Goal: Communication & Community: Answer question/provide support

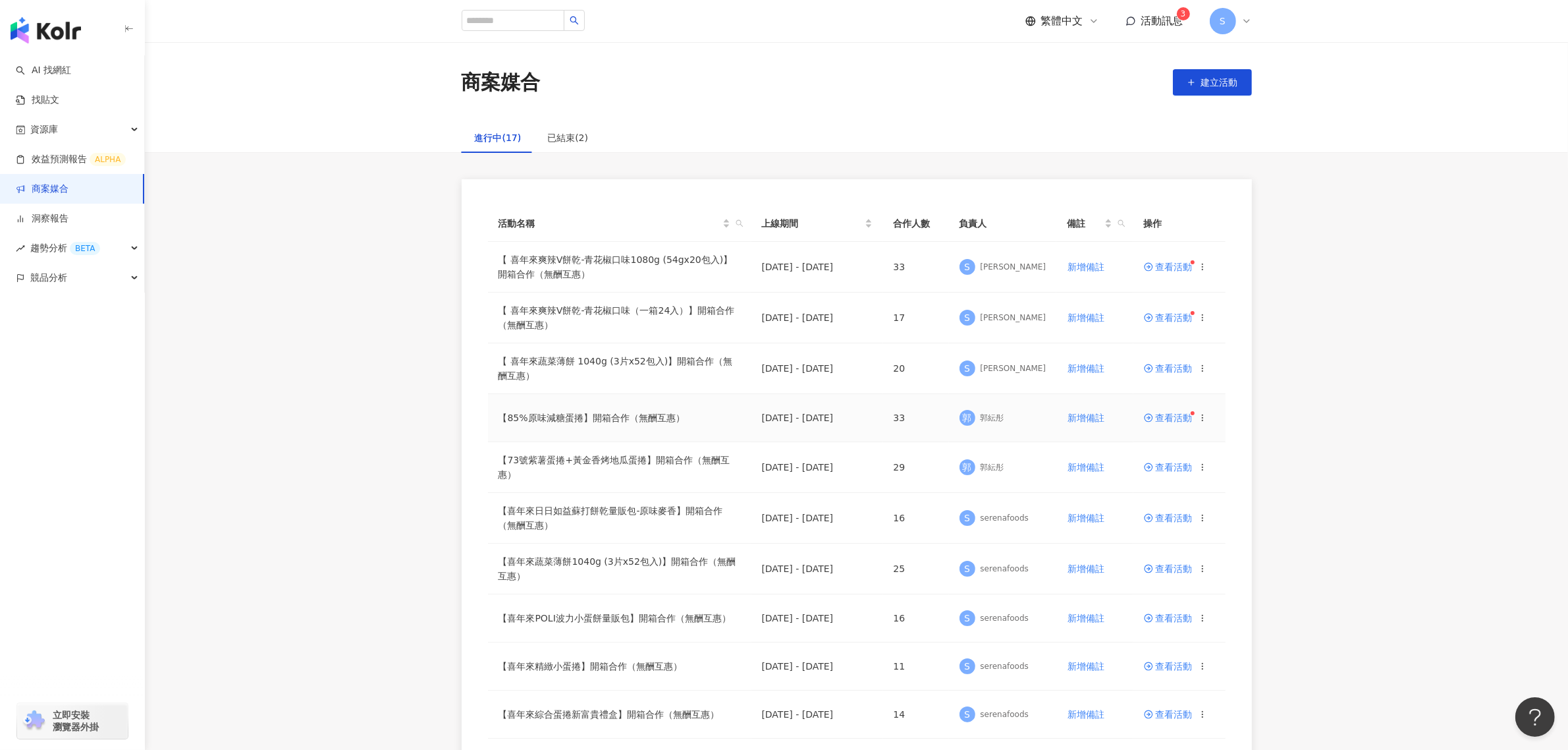
click at [1169, 422] on span "查看活動" at bounding box center [1169, 417] width 49 height 9
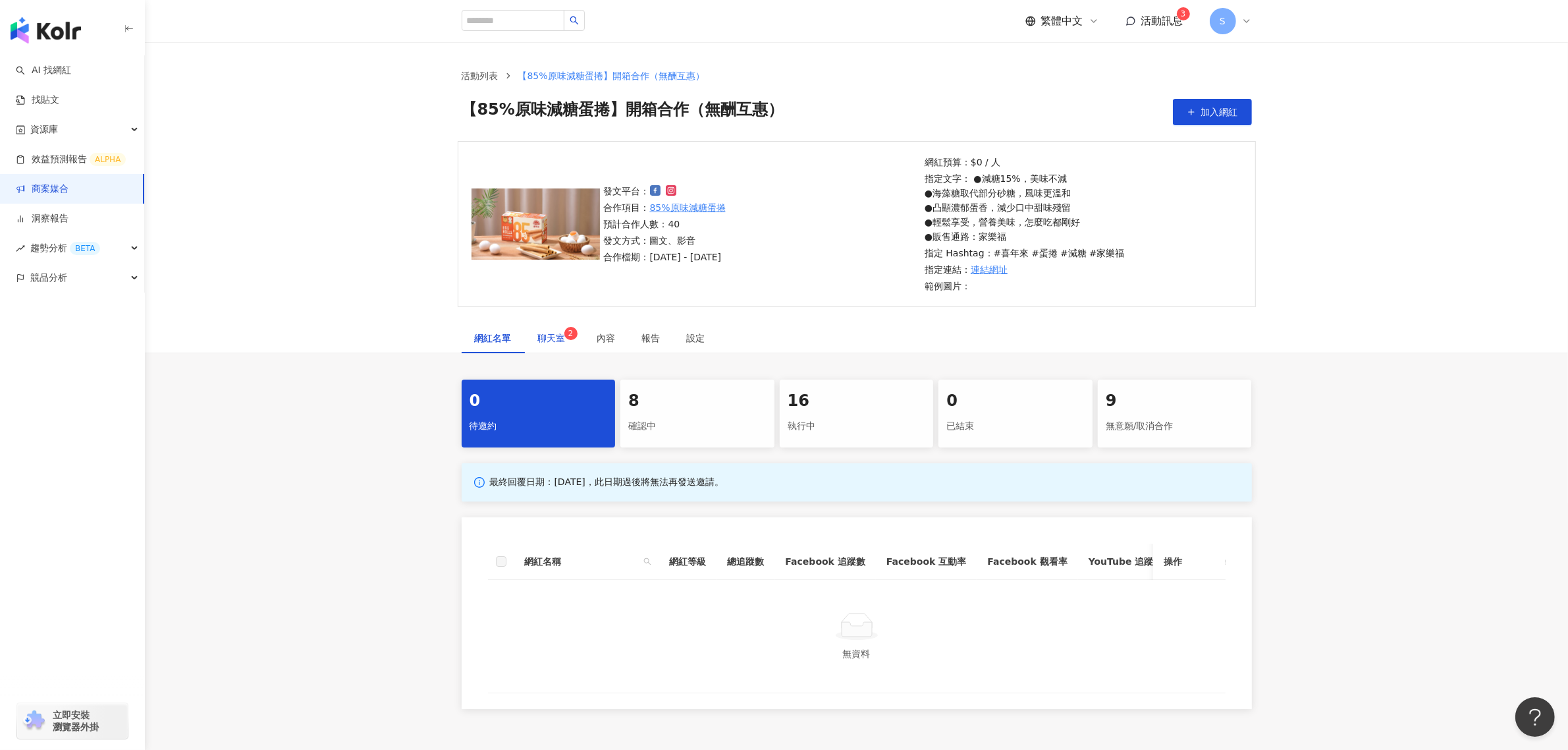
click at [554, 344] on div "聊天室 2" at bounding box center [554, 338] width 33 height 14
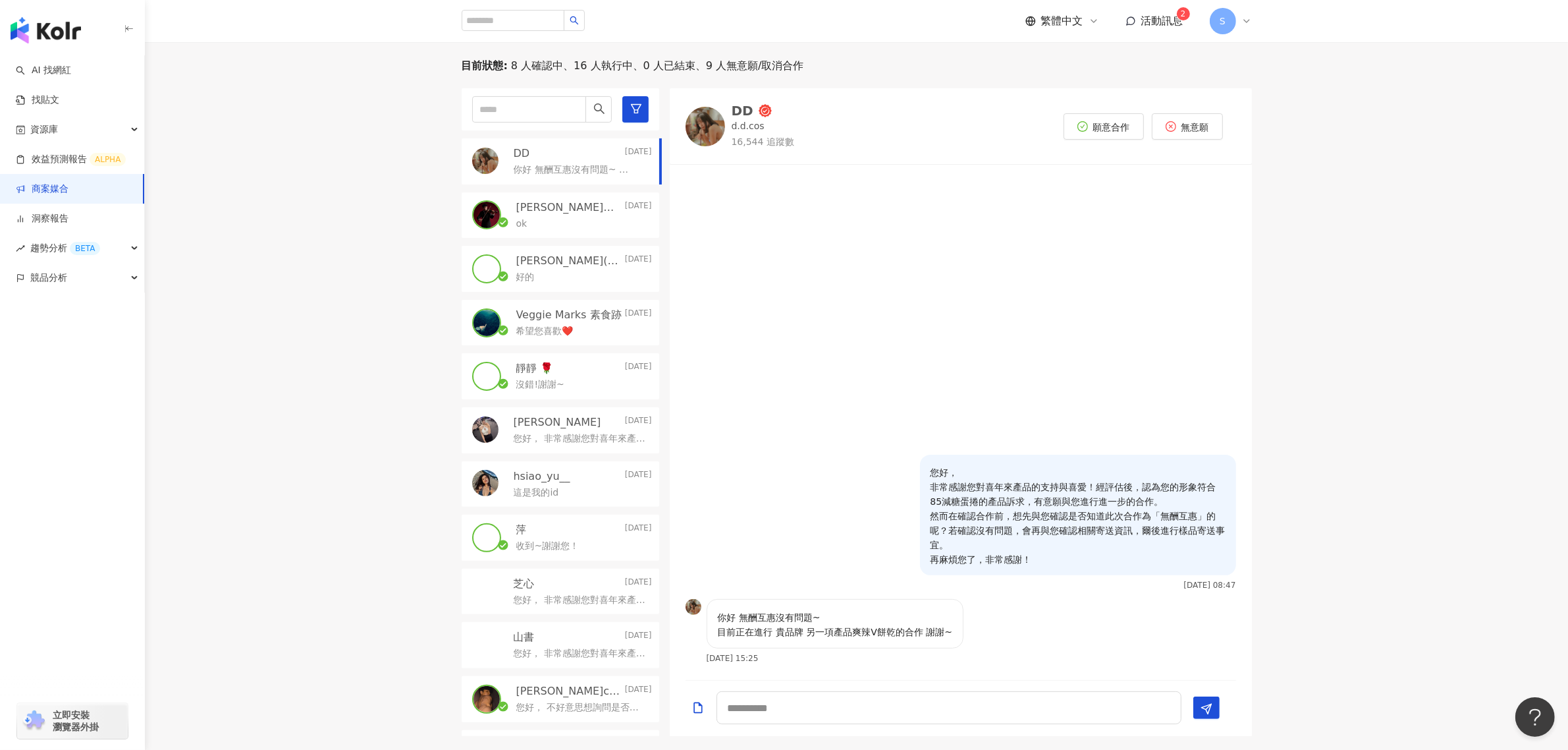
scroll to position [411, 0]
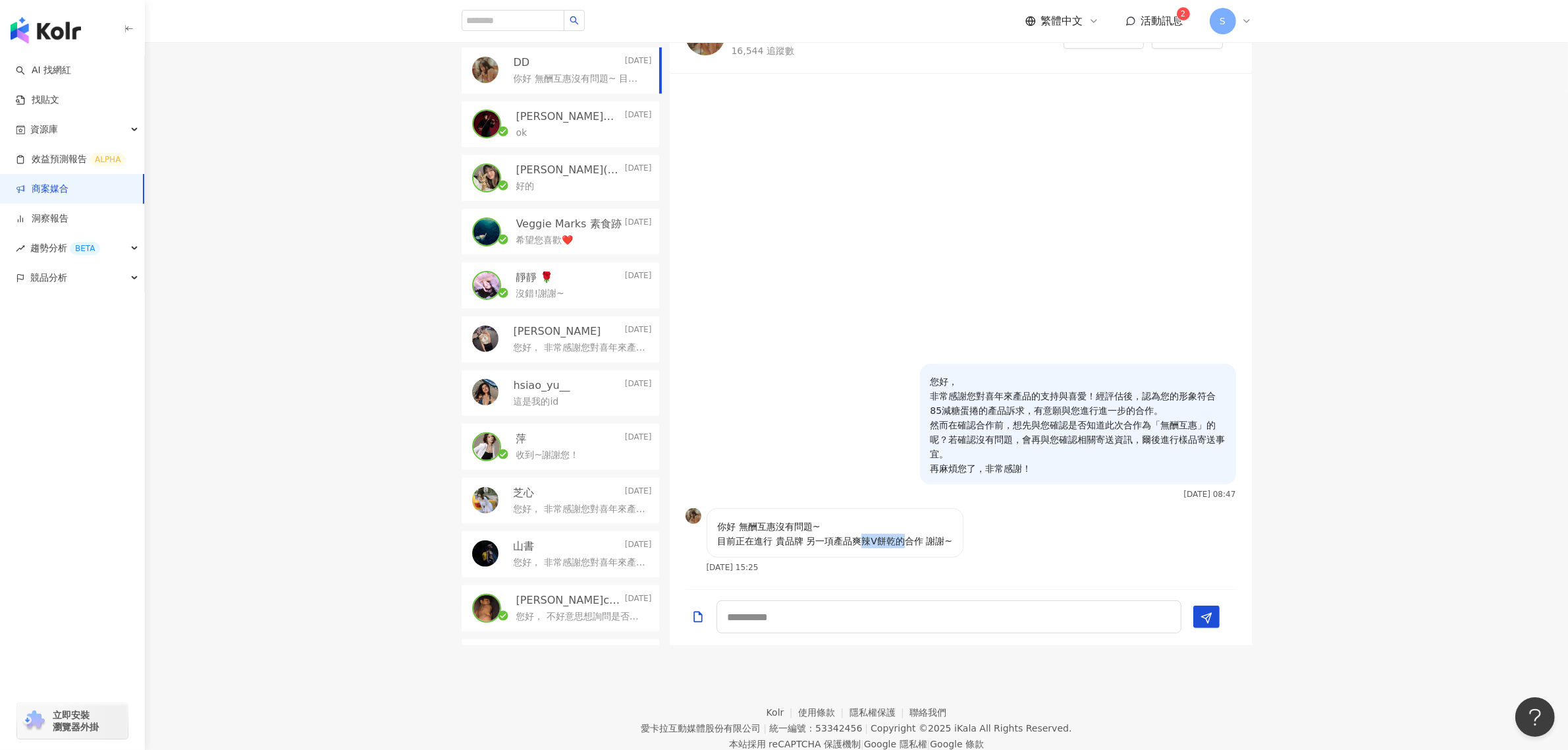
drag, startPoint x: 864, startPoint y: 540, endPoint x: 904, endPoint y: 540, distance: 40.0
click at [904, 540] on p "你好 無酬互惠沒有問題~ 目前正在進行 貴品牌 另一項產品爽辣V餅乾的合作 謝謝~" at bounding box center [835, 533] width 235 height 29
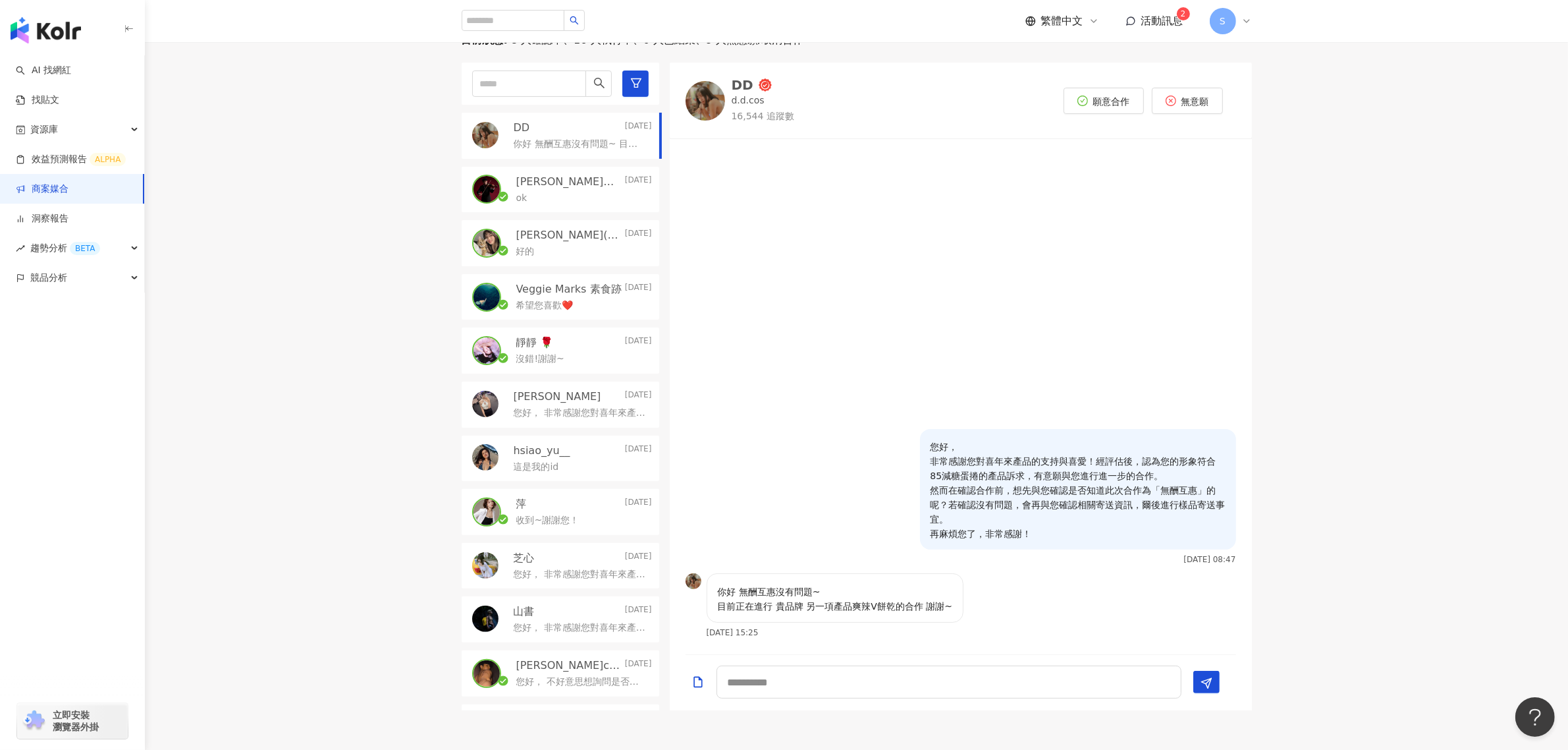
scroll to position [247, 0]
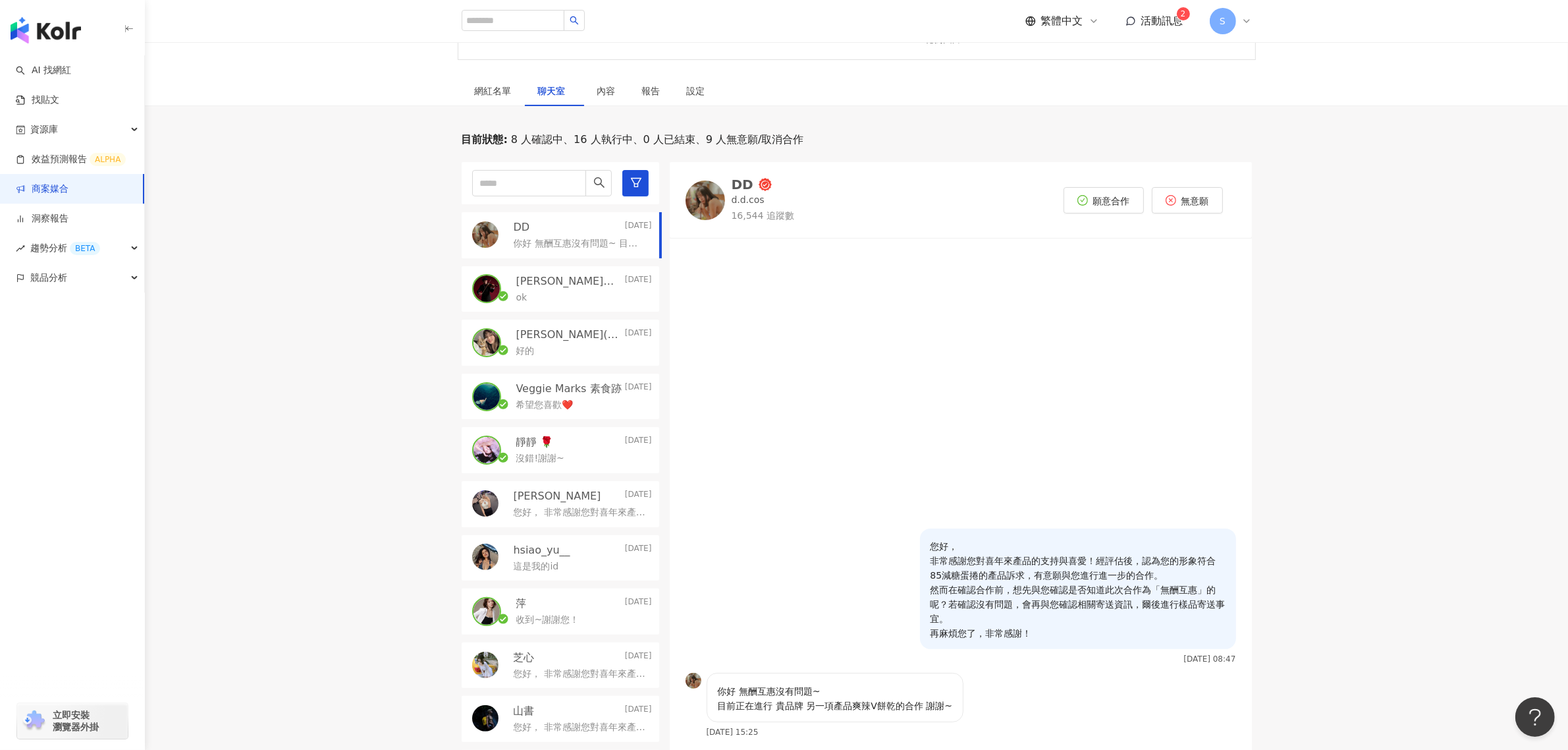
click at [551, 284] on p "[PERSON_NAME]｜[PERSON_NAME]" at bounding box center [569, 281] width 106 height 14
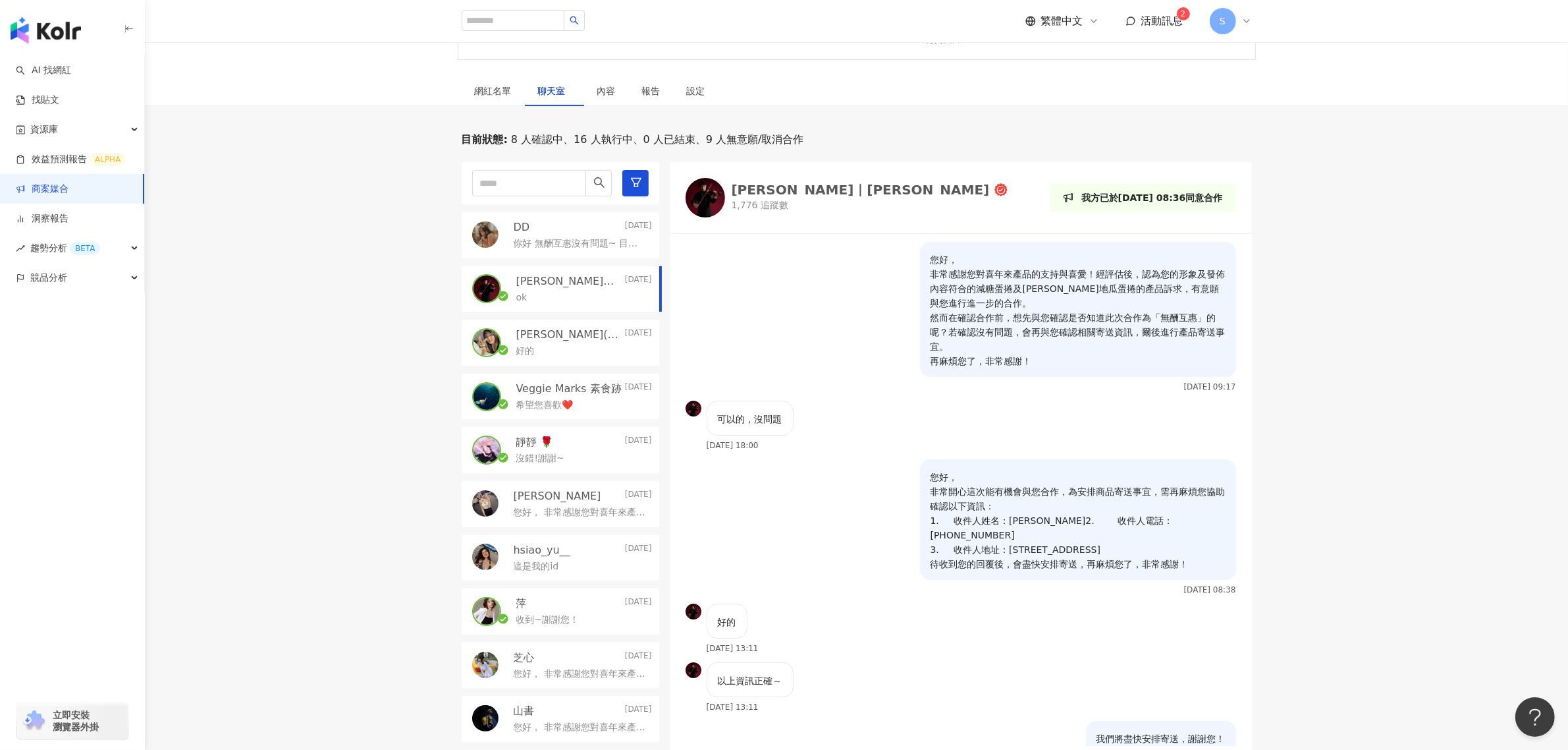
click at [624, 233] on p "[DATE]" at bounding box center [638, 227] width 27 height 14
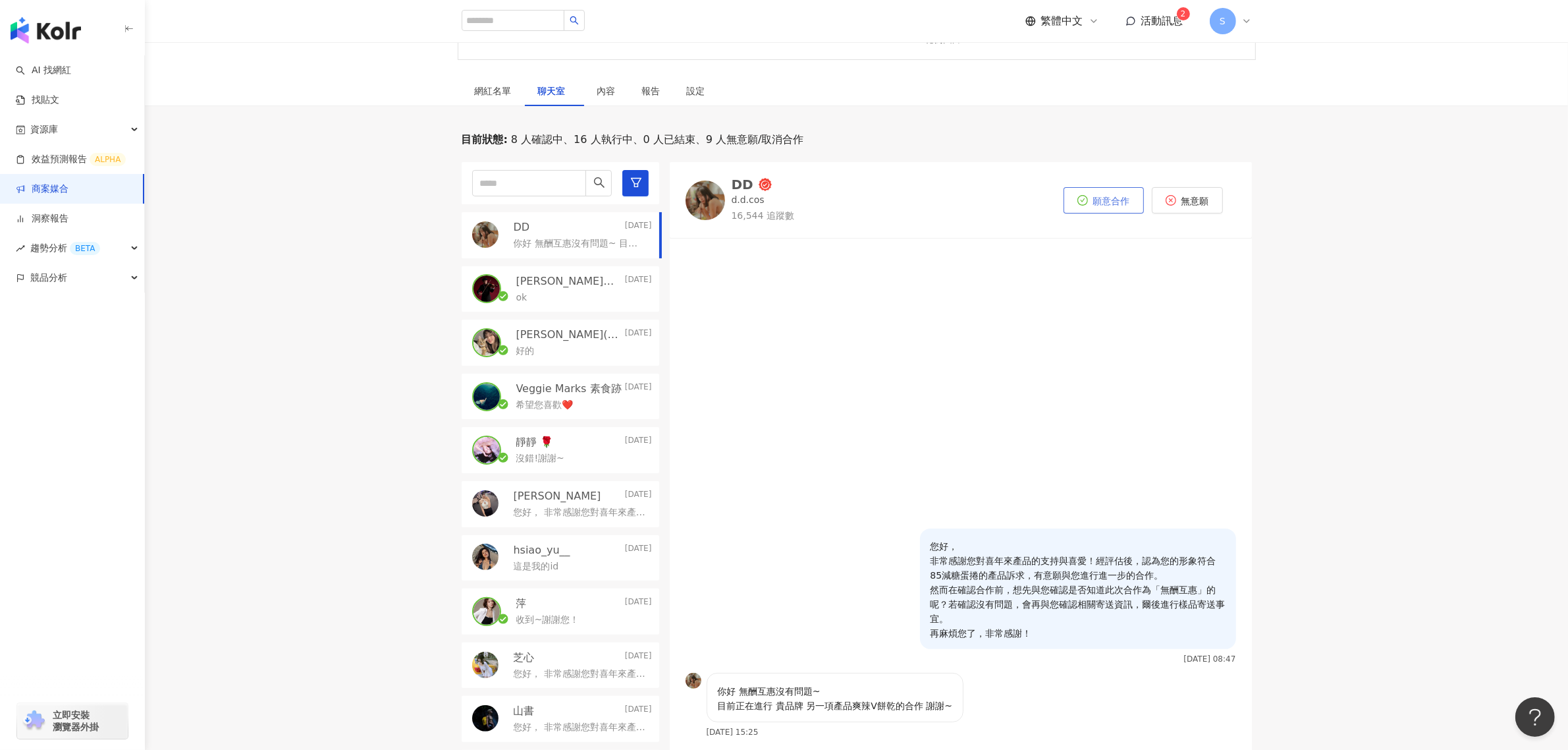
click at [1106, 196] on span "願意合作" at bounding box center [1112, 201] width 37 height 10
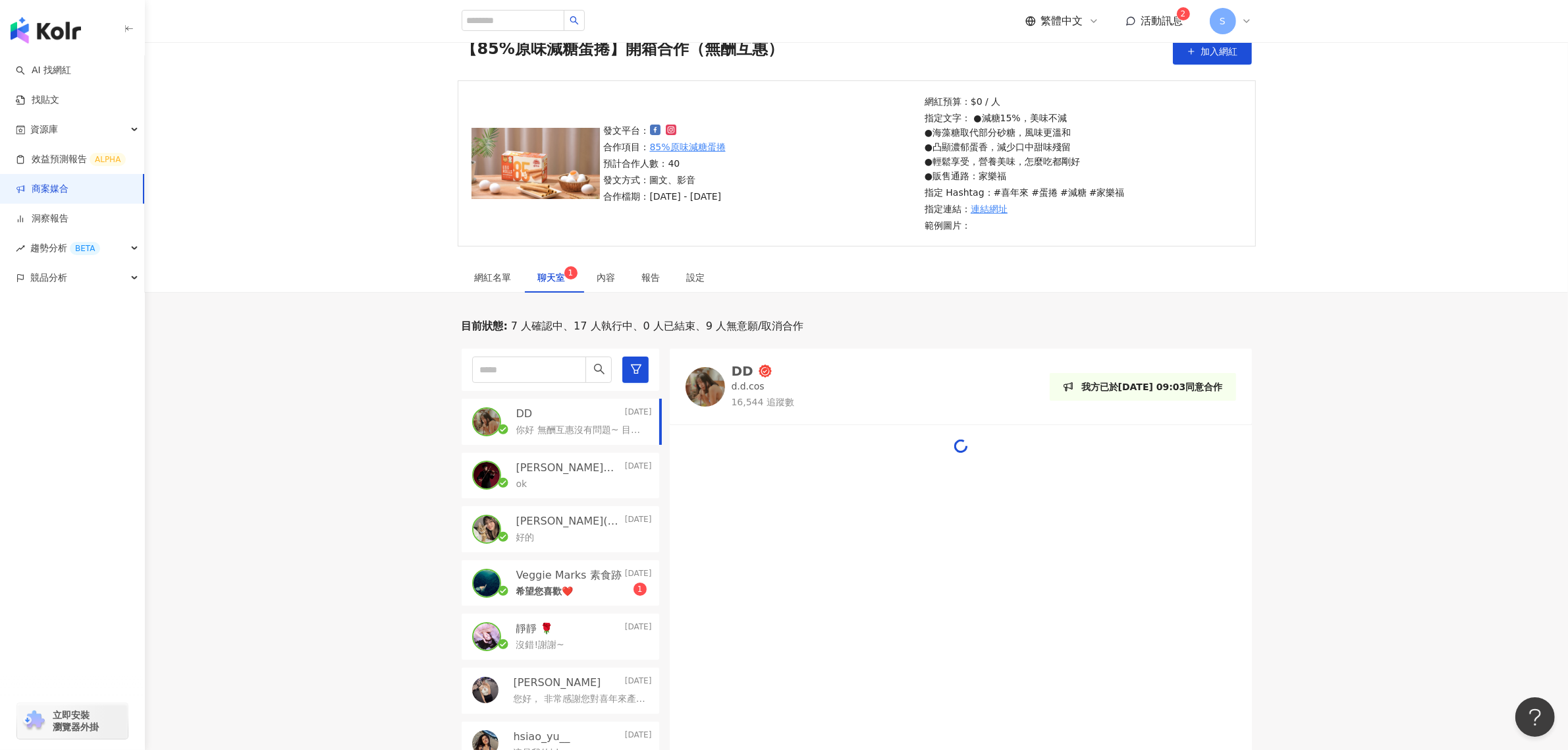
scroll to position [247, 0]
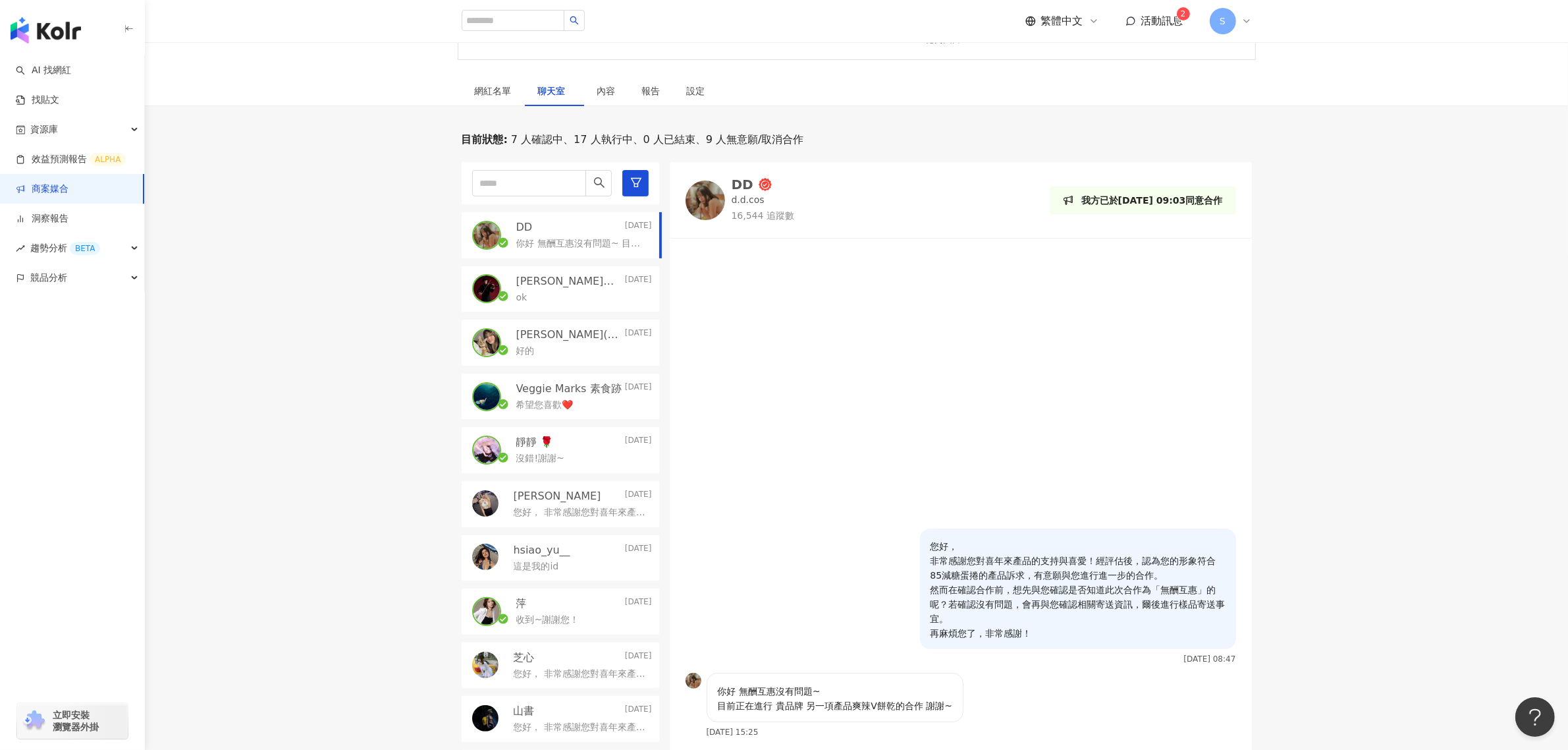
click at [552, 460] on p "沒錯!謝謝~" at bounding box center [540, 459] width 48 height 14
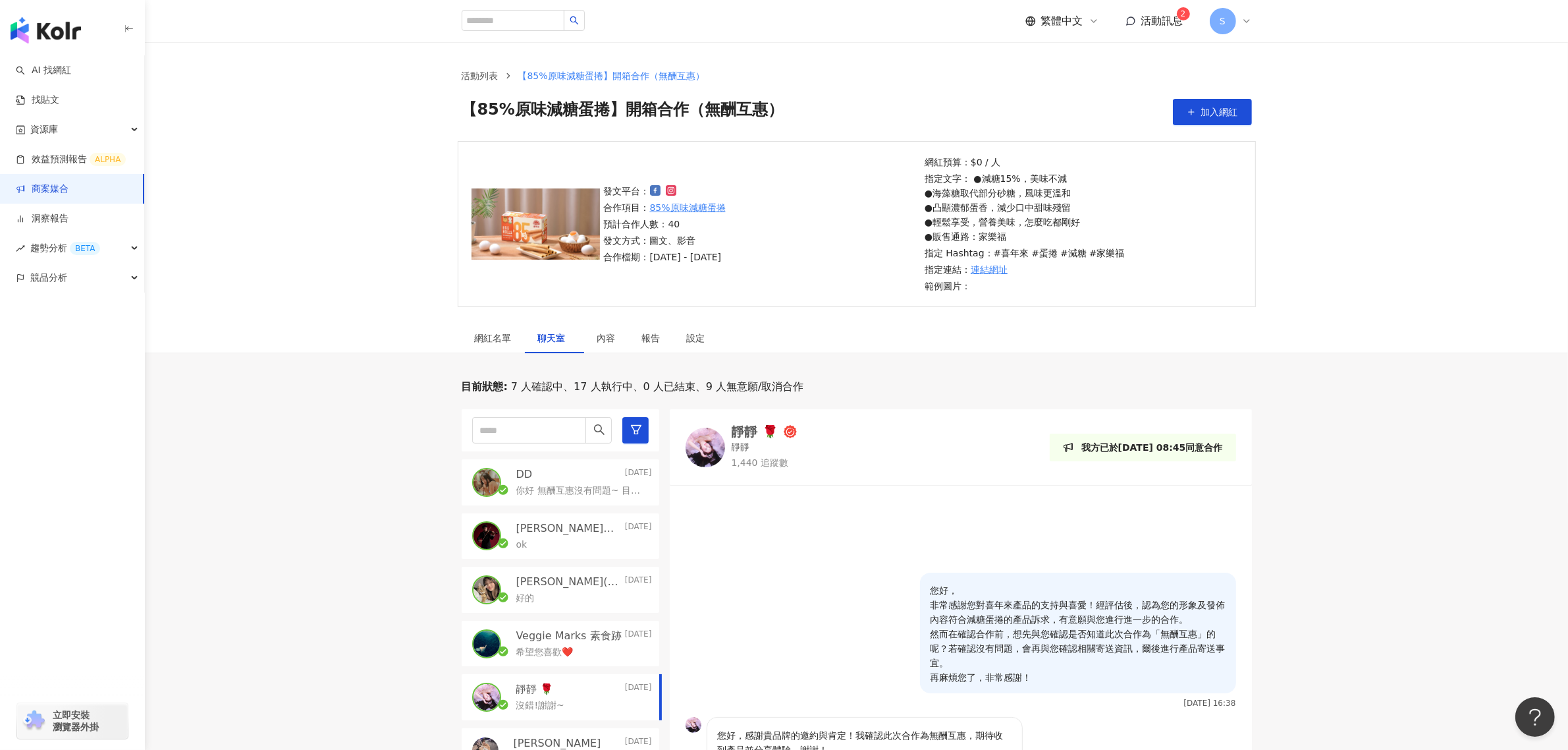
click at [564, 476] on div "DD [DATE]" at bounding box center [584, 474] width 135 height 14
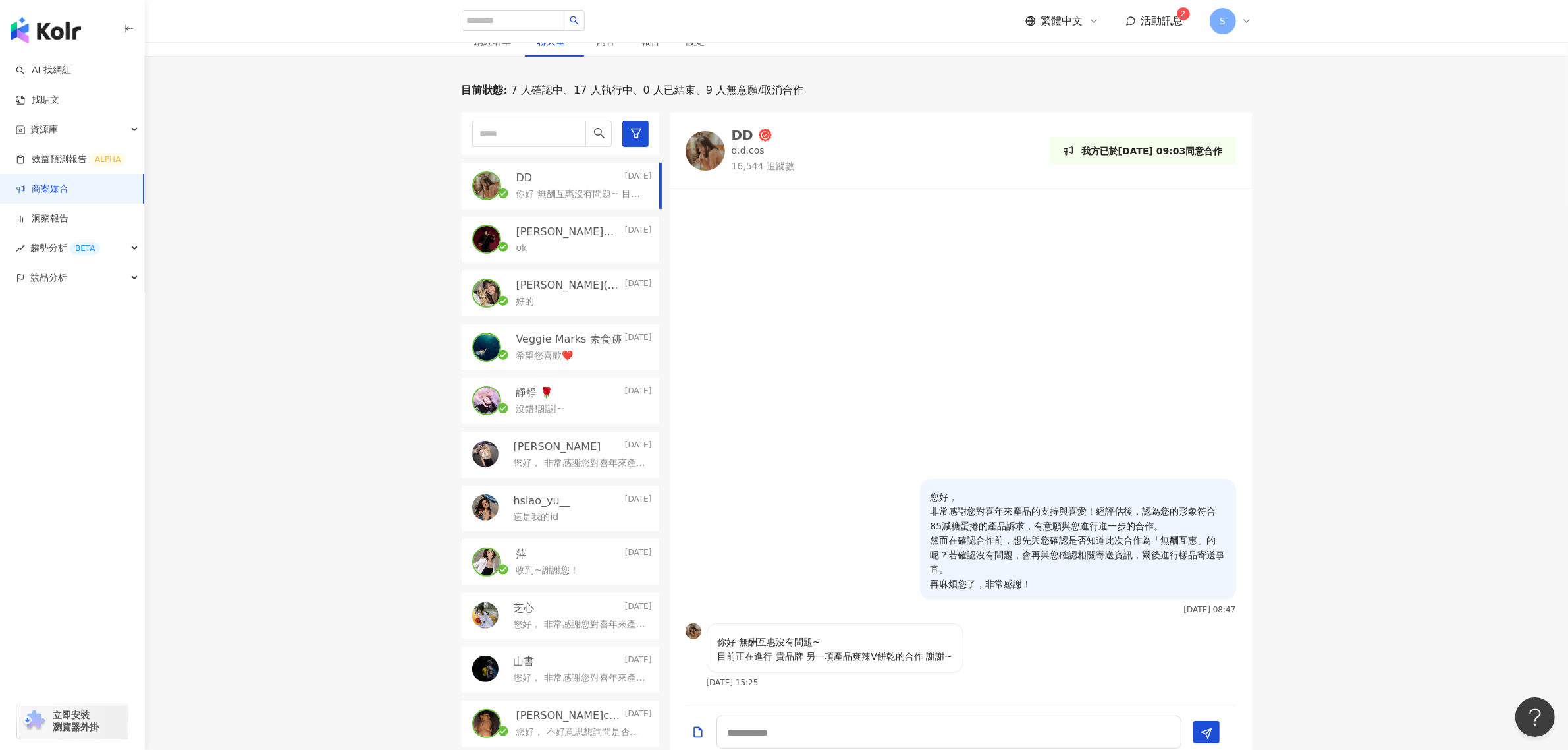
scroll to position [165, 0]
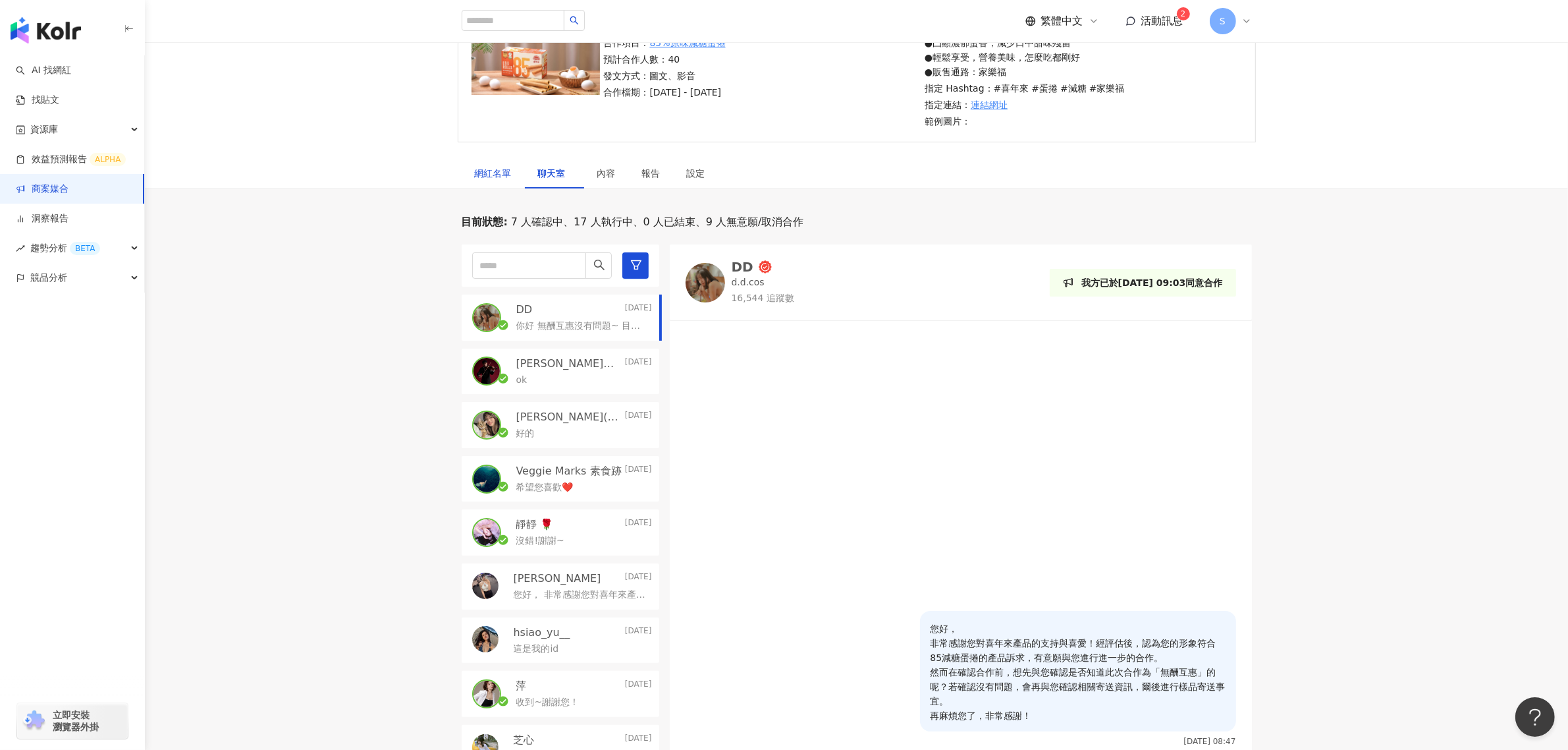
click at [511, 171] on div "網紅名單" at bounding box center [493, 173] width 37 height 14
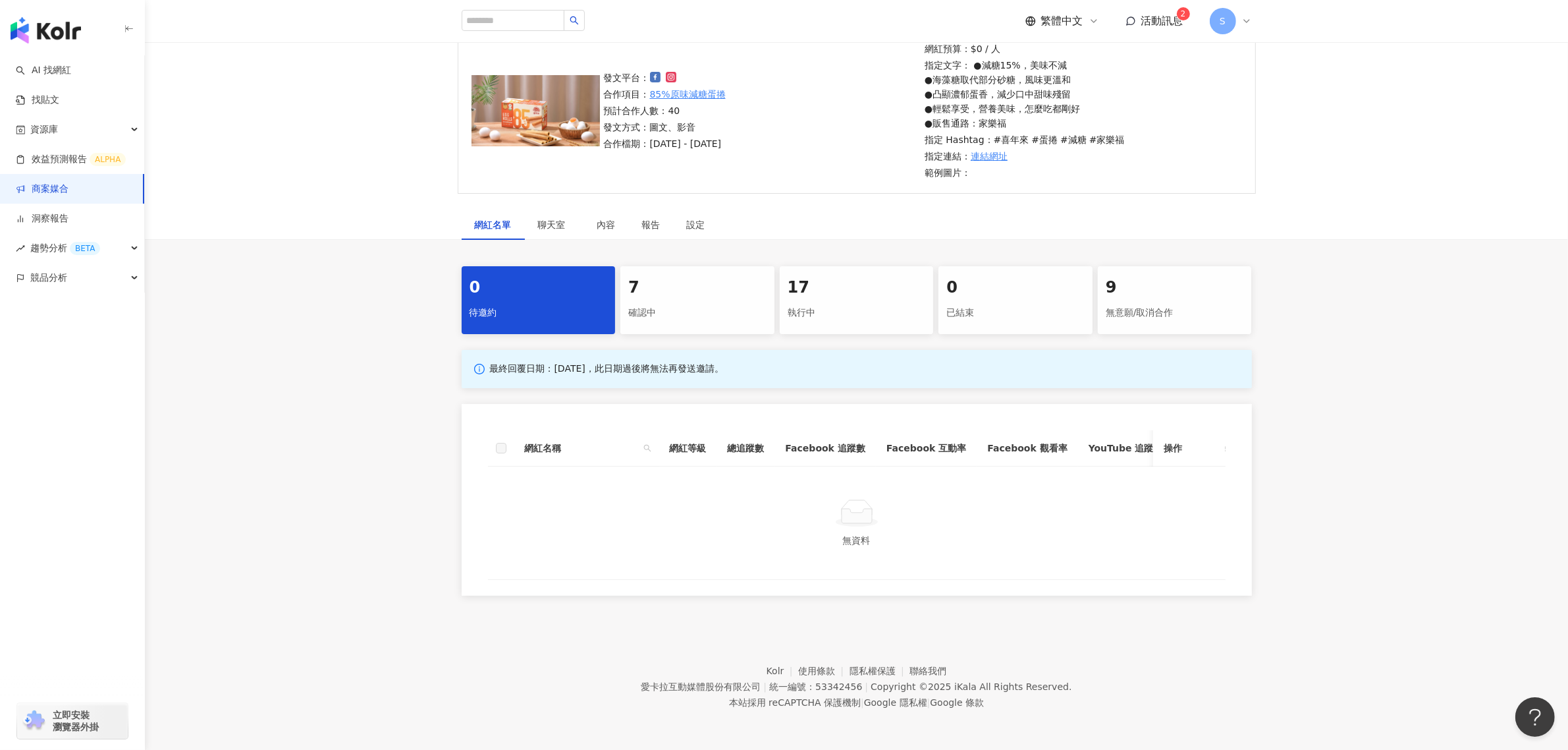
scroll to position [126, 0]
click at [855, 277] on div "17" at bounding box center [856, 288] width 138 height 22
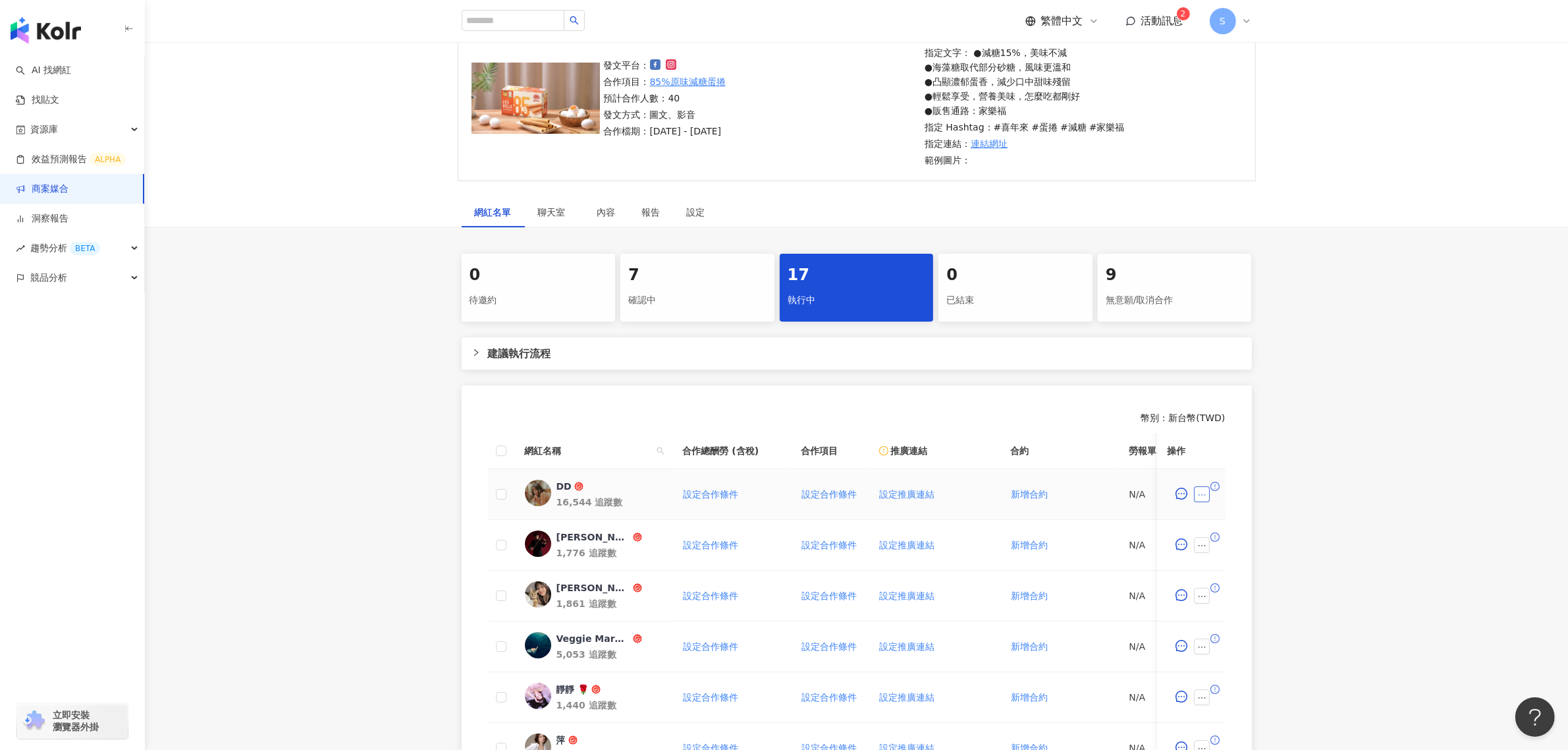
click at [1197, 497] on icon "ellipsis" at bounding box center [1202, 494] width 9 height 9
click at [1253, 291] on span "下載寄件資訊" at bounding box center [1238, 297] width 68 height 14
click at [547, 219] on div "聊天室" at bounding box center [554, 212] width 59 height 30
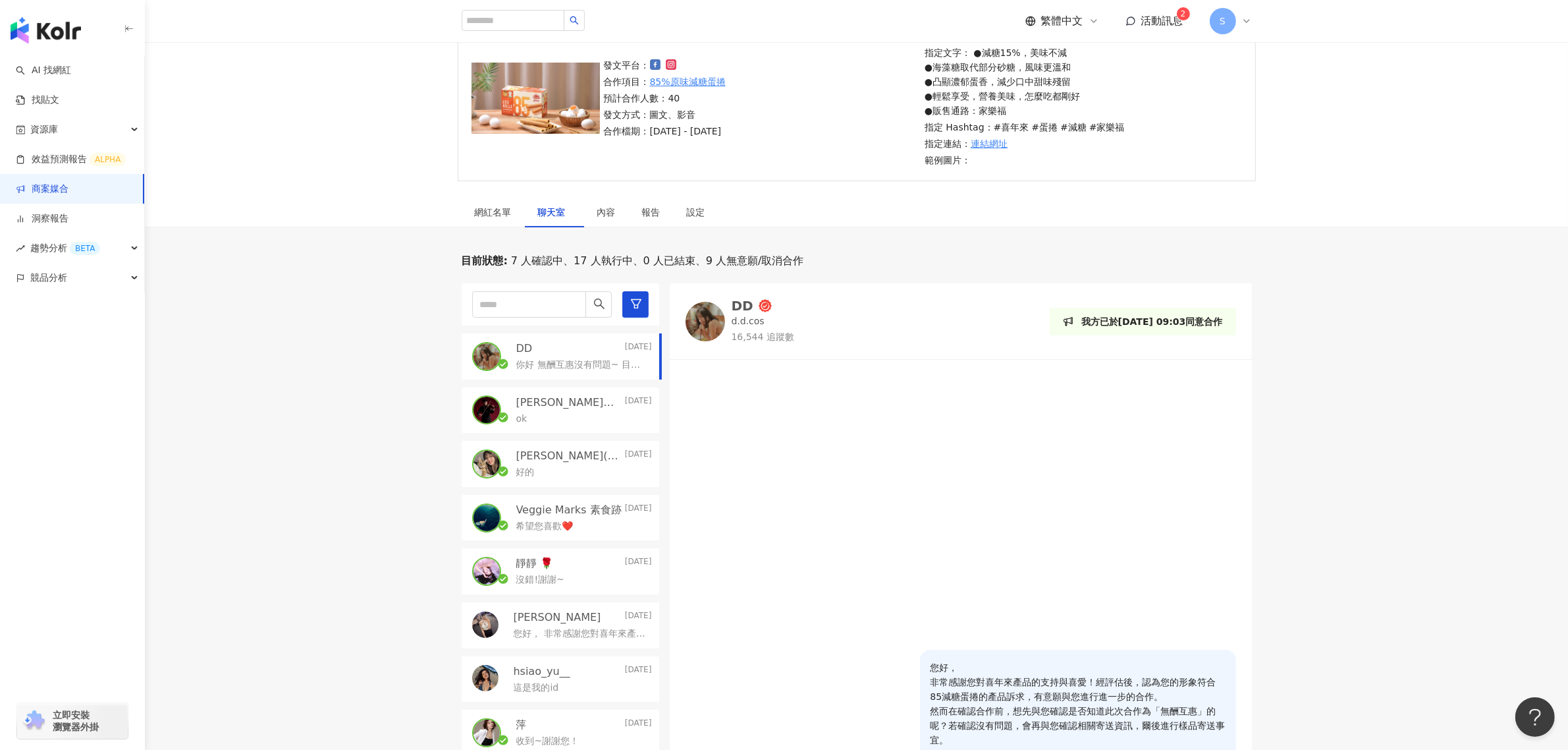
click at [568, 367] on p "你好 無酬互惠沒有問題~ 目前正在進行 貴品牌 另一項產品爽辣V餅乾的合作 謝謝~" at bounding box center [581, 365] width 130 height 14
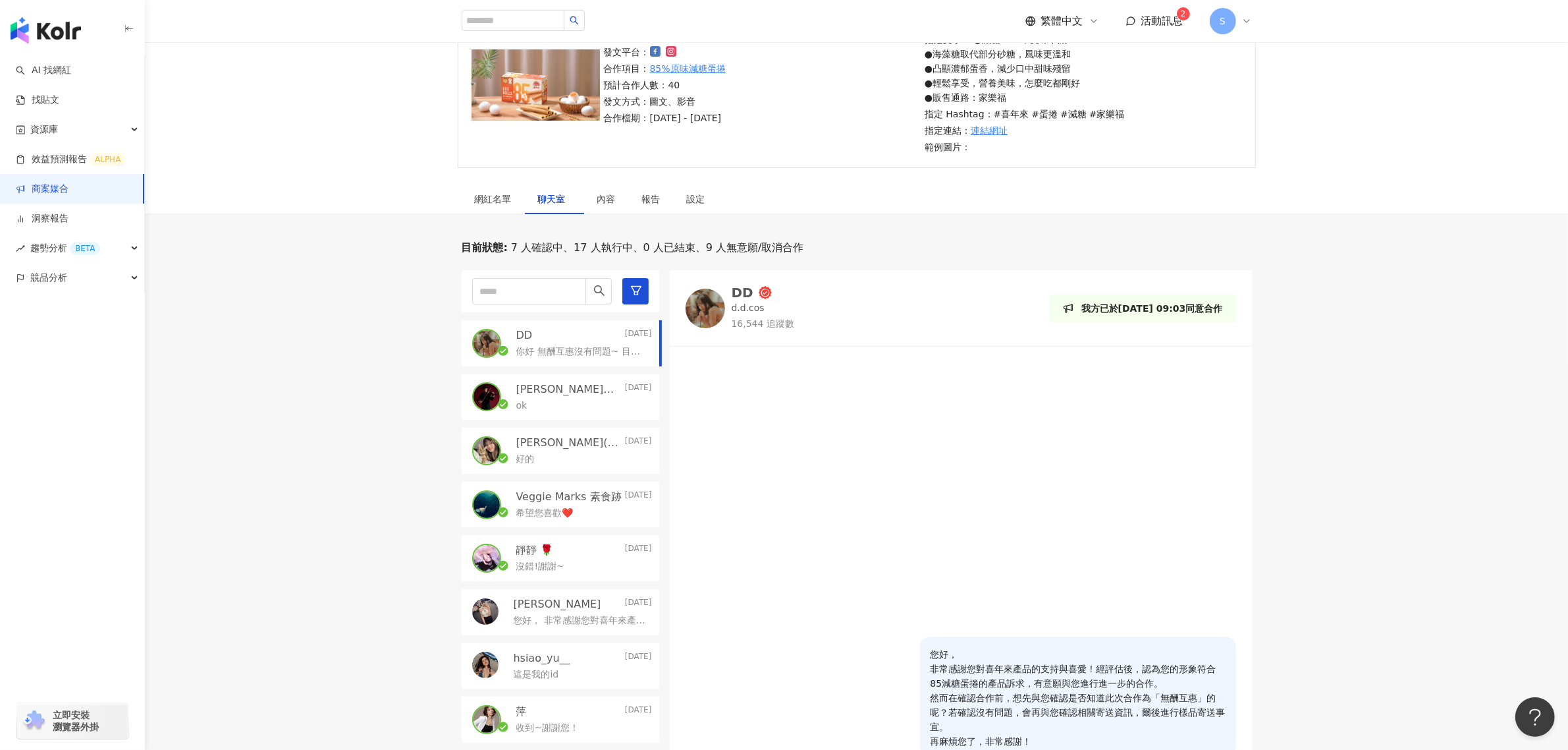
scroll to position [290, 0]
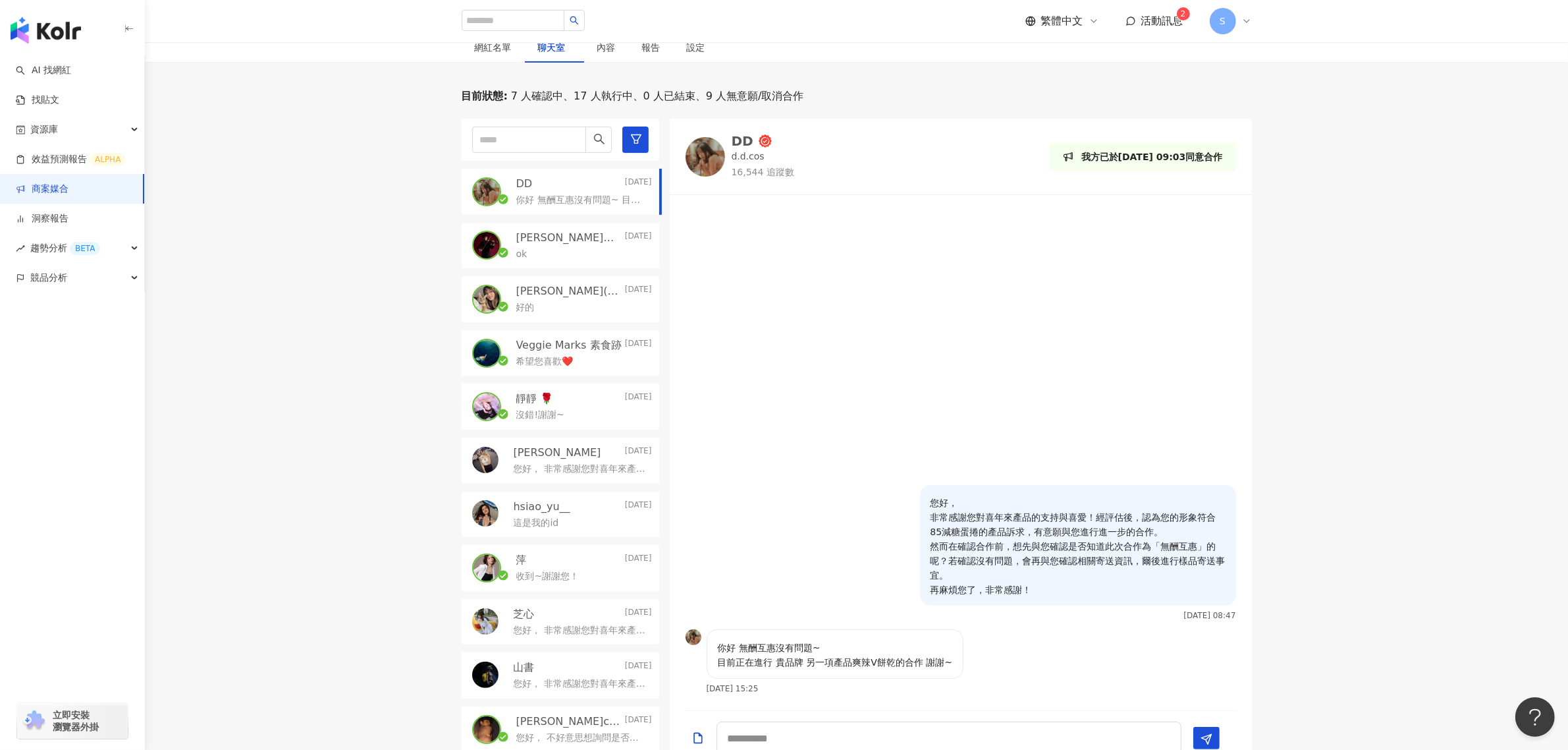
click at [597, 247] on div "ok" at bounding box center [584, 252] width 135 height 16
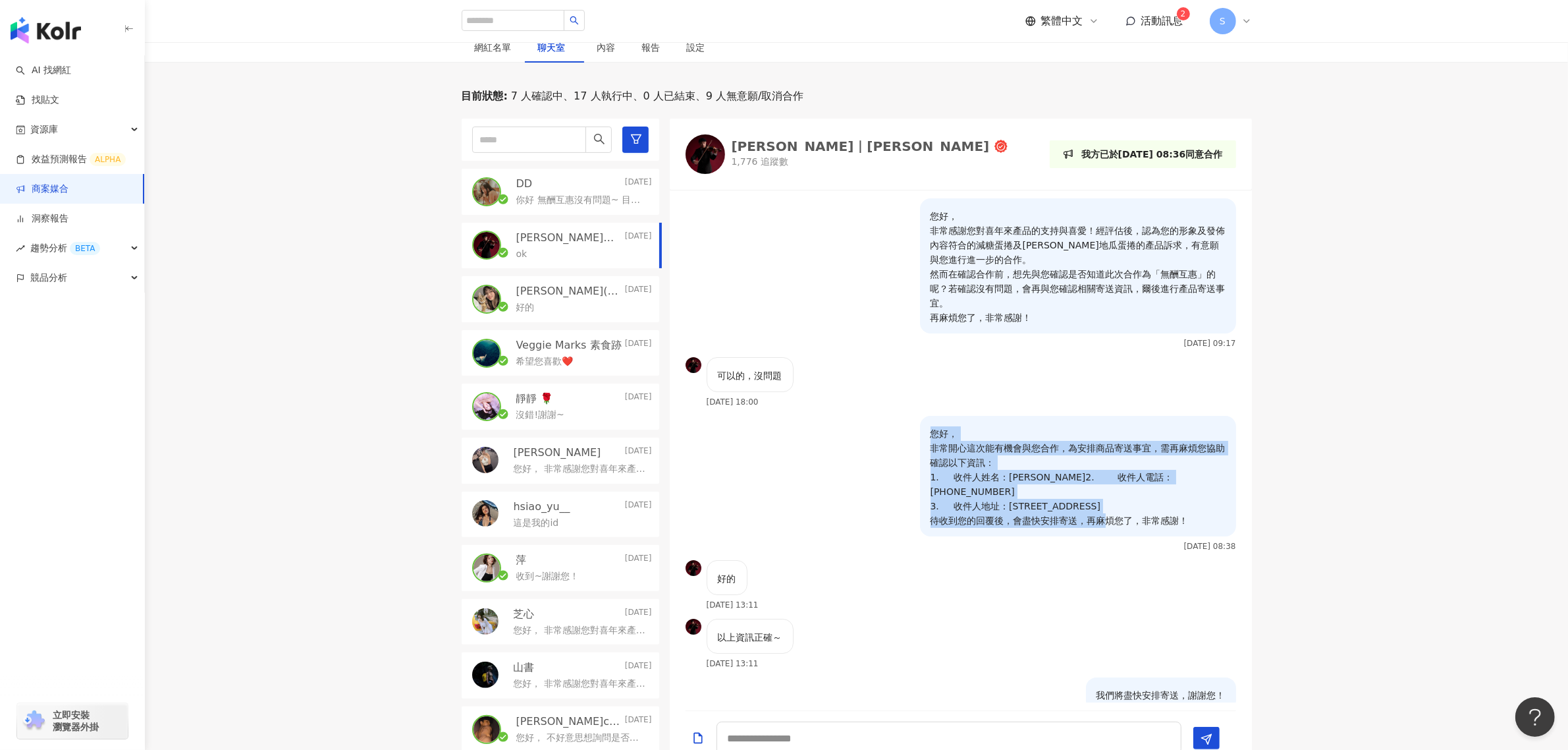
drag, startPoint x: 1190, startPoint y: 524, endPoint x: 907, endPoint y: 432, distance: 297.6
click at [920, 432] on div "您好， 非常開心這次能有機會與您合作，為安排商品寄送事宜，需再麻煩您協助確認以下資訊： 1. 收件人姓名：[PERSON_NAME]2. 收件人電話：[PHO…" at bounding box center [1078, 476] width 316 height 120
copy p "您好， 非常開心這次能有機會與您合作，為安排商品寄送事宜，需再麻煩您協助確認以下資訊： 1. 收件人姓名：[PERSON_NAME]2. 收件人電話：[PHO…"
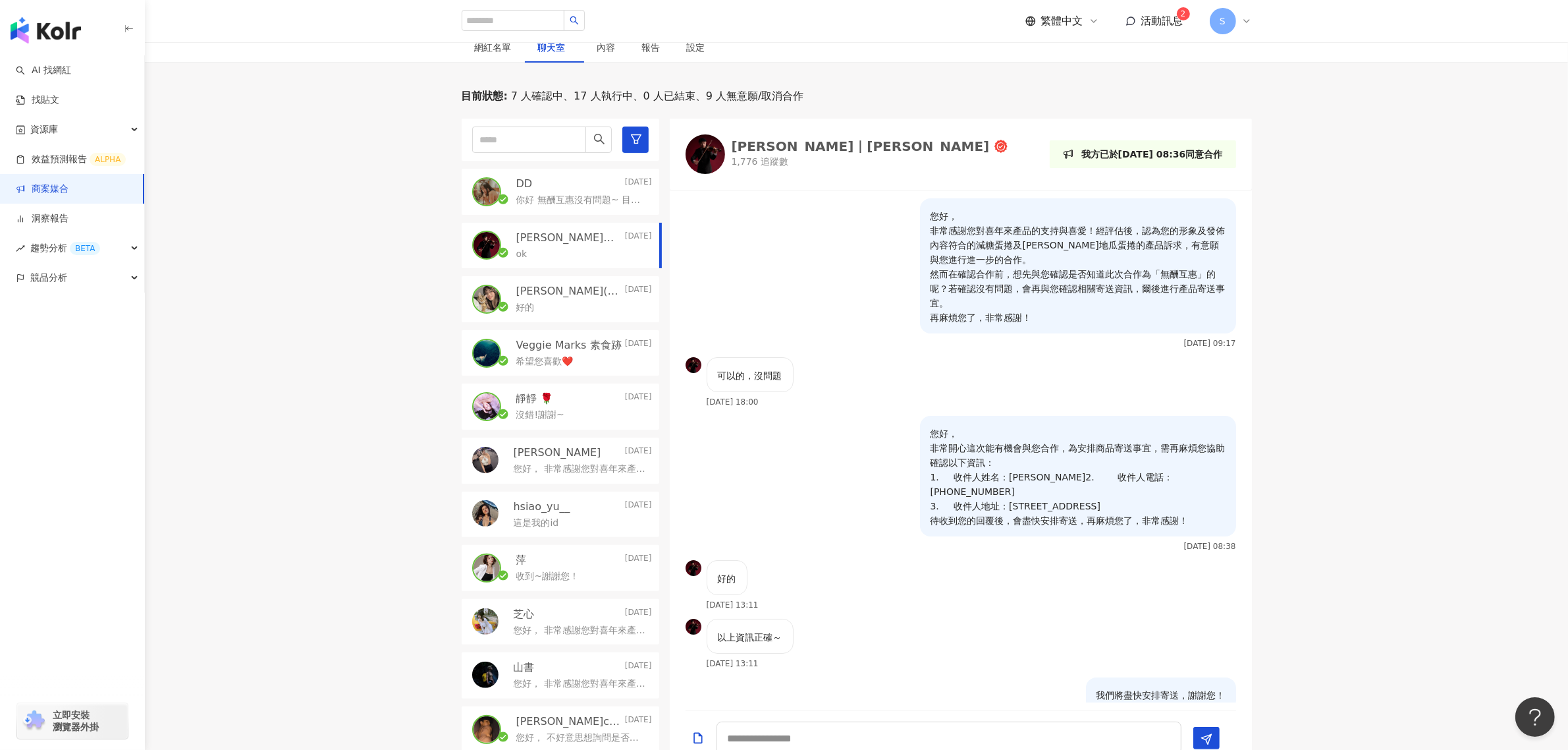
click at [531, 196] on p "你好 無酬互惠沒有問題~ 目前正在進行 貴品牌 另一項產品爽辣V餅乾的合作 謝謝~" at bounding box center [581, 201] width 130 height 14
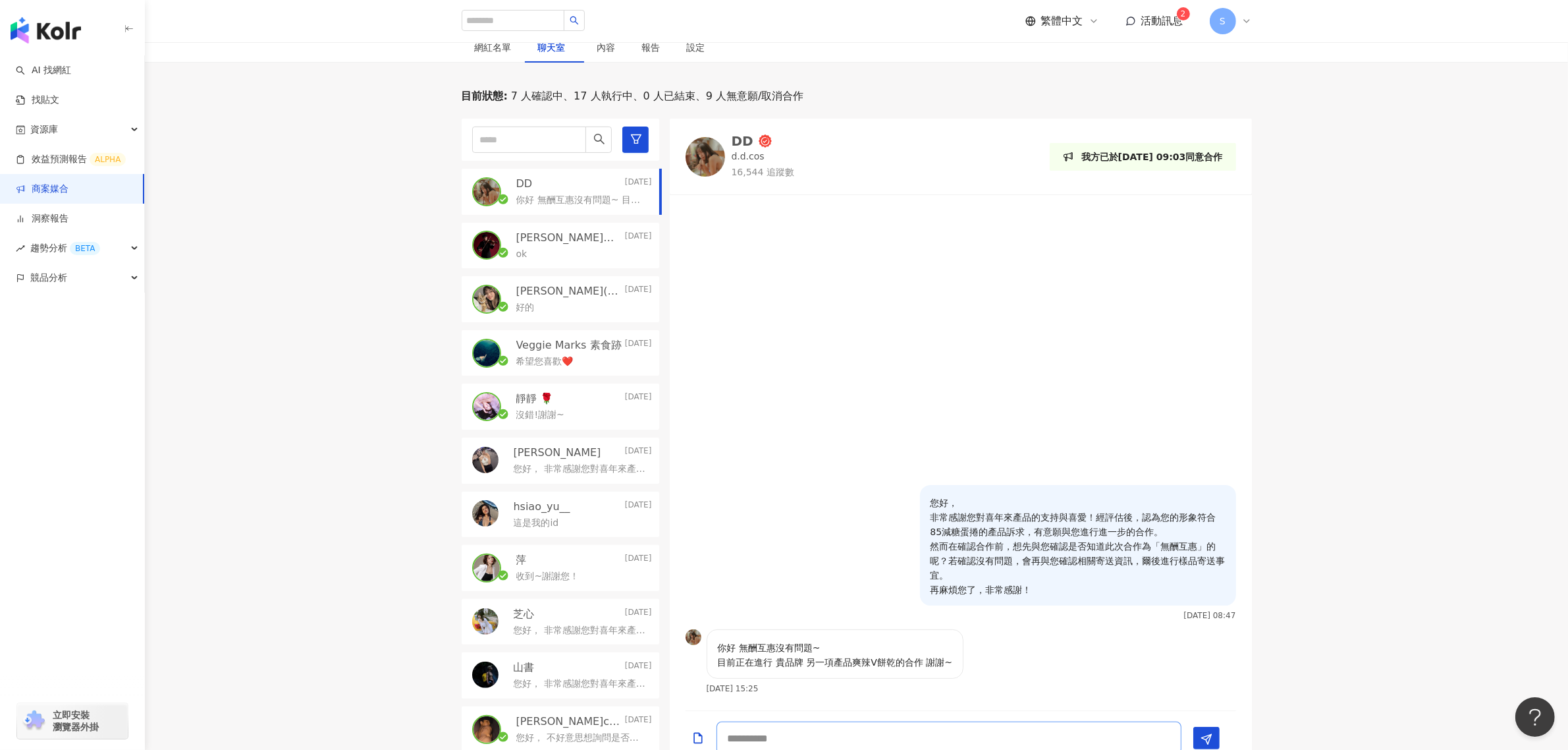
click at [827, 728] on textarea at bounding box center [949, 737] width 465 height 33
paste textarea "**********"
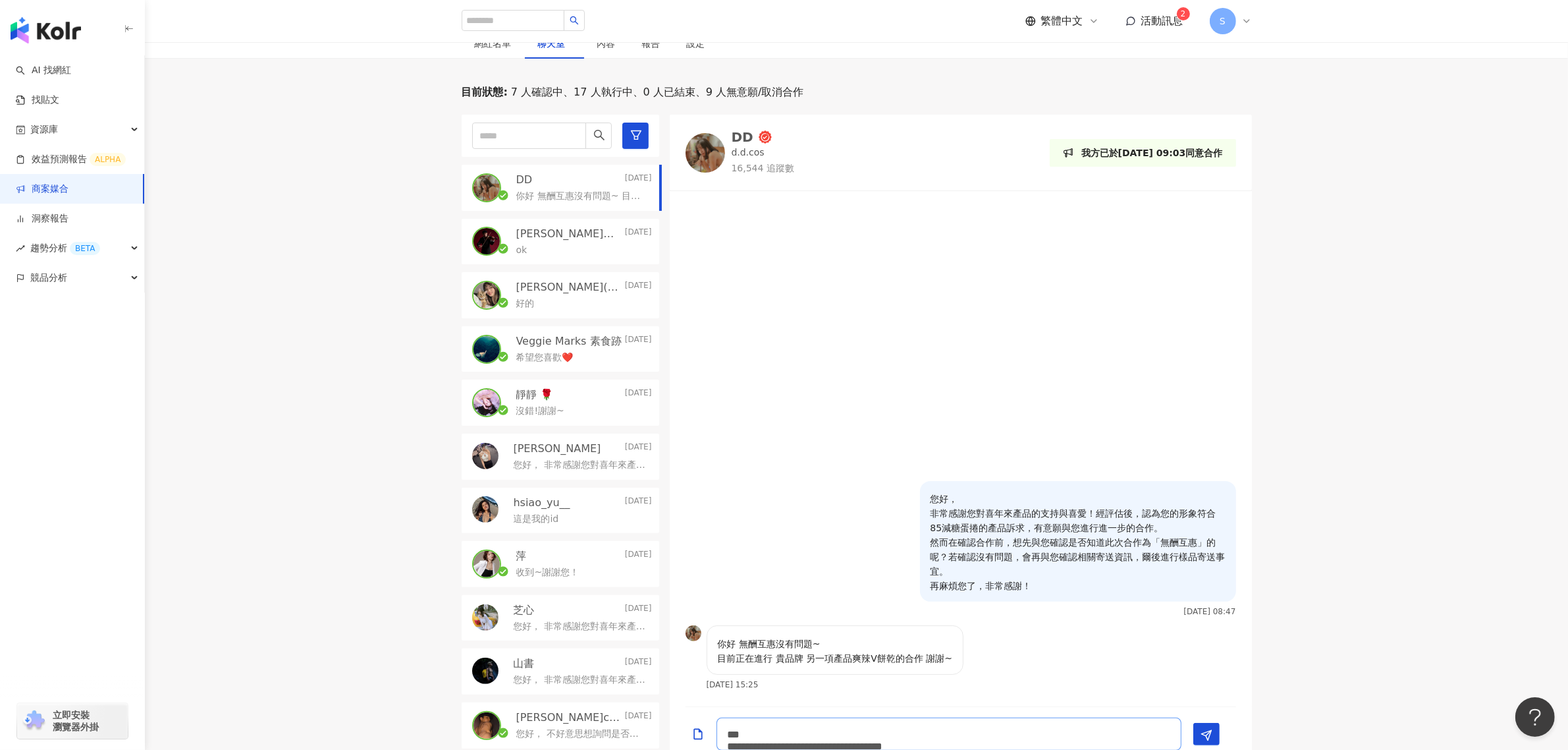
scroll to position [2, 0]
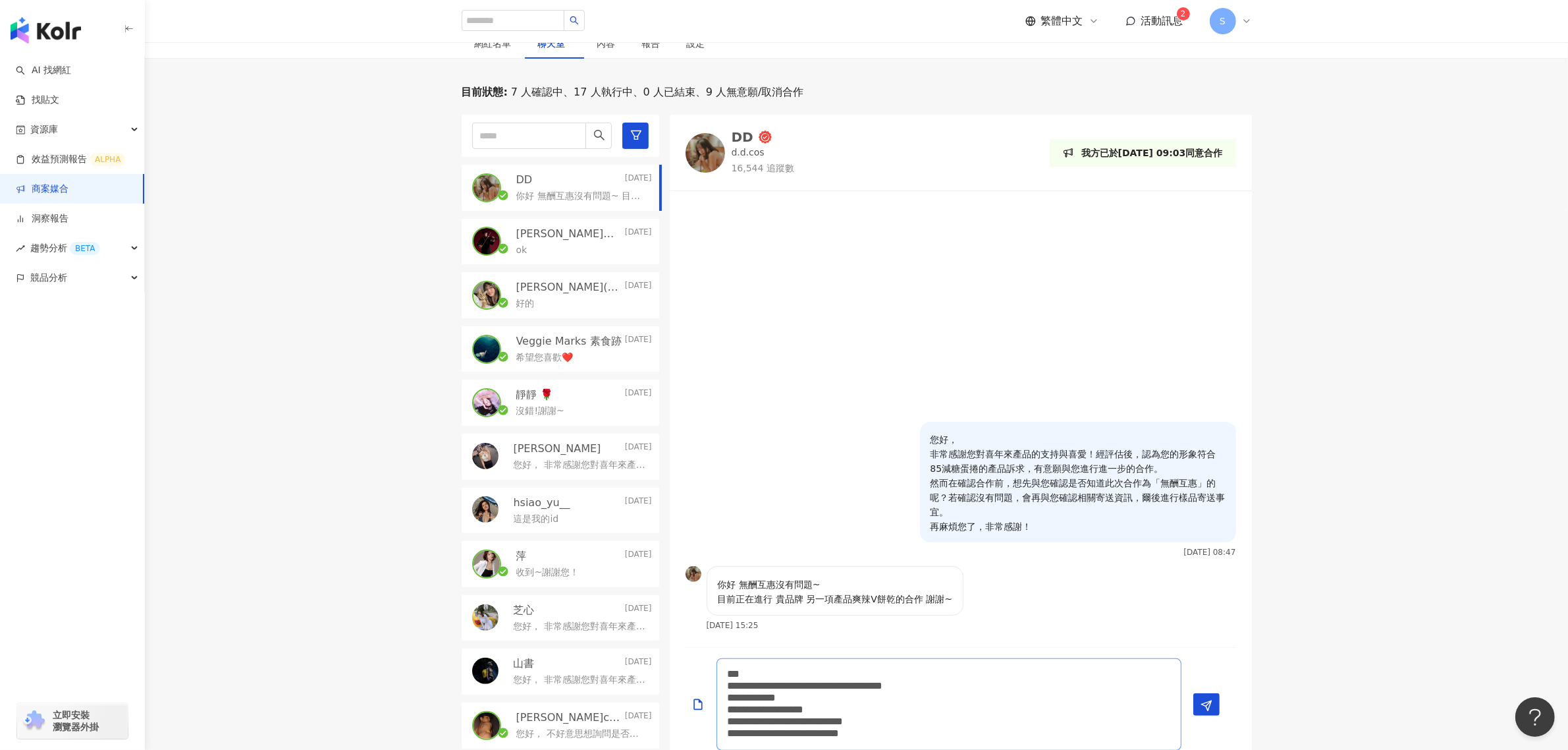
drag, startPoint x: 805, startPoint y: 696, endPoint x: 846, endPoint y: 696, distance: 41.0
click at [846, 696] on textarea "**********" at bounding box center [949, 703] width 465 height 92
paste textarea
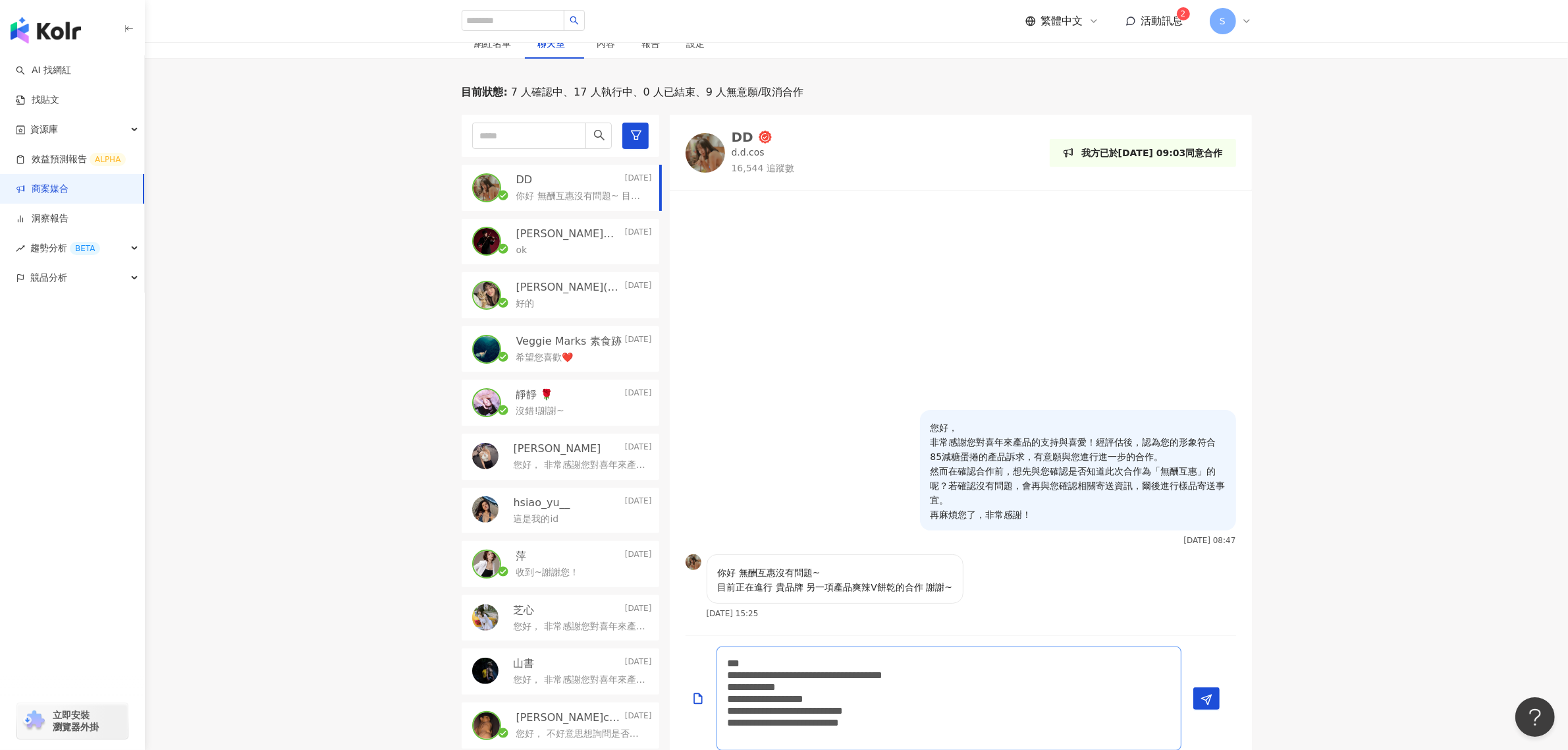
scroll to position [0, 0]
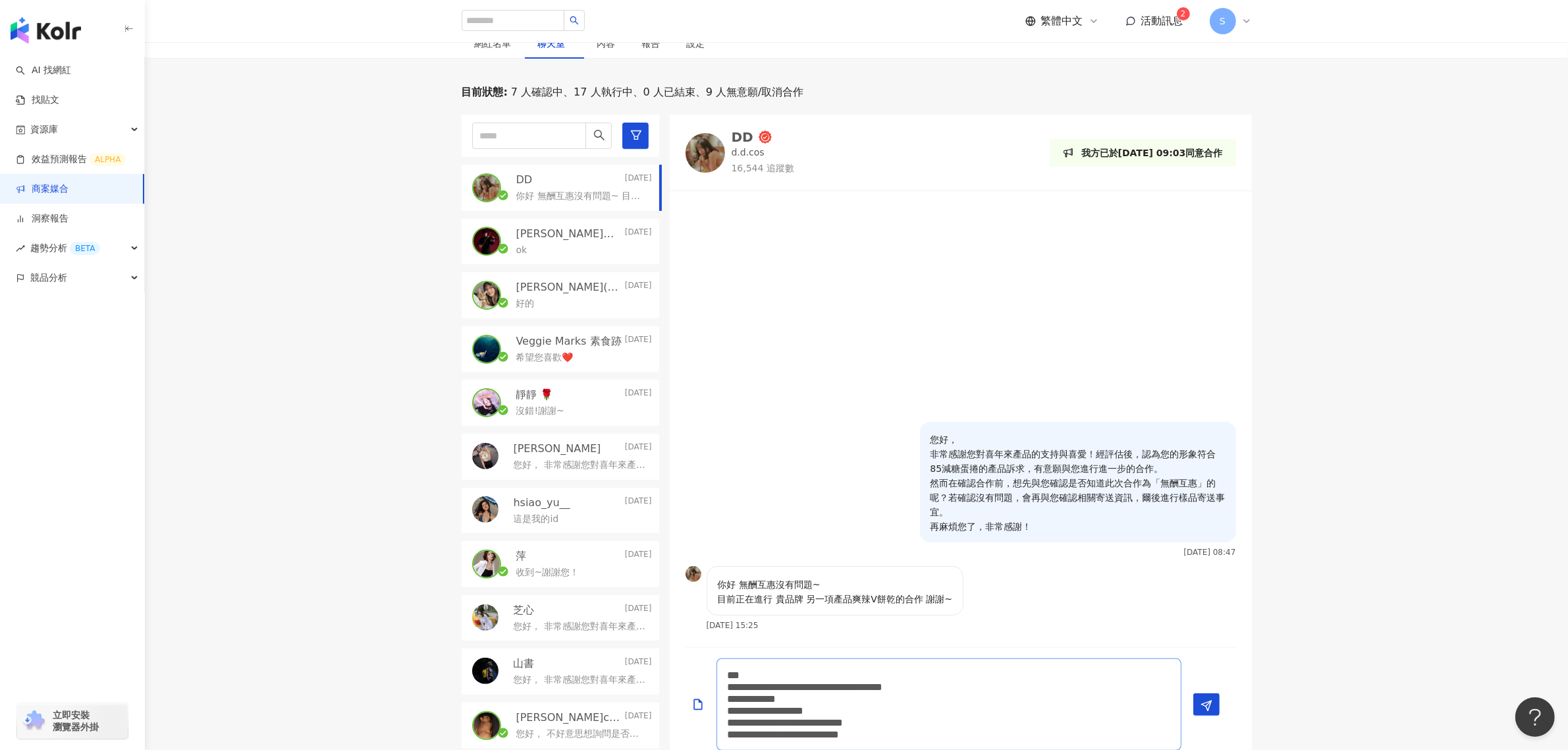
drag, startPoint x: 809, startPoint y: 716, endPoint x: 895, endPoint y: 703, distance: 87.0
click at [895, 703] on textarea "**********" at bounding box center [949, 703] width 465 height 92
click at [894, 703] on textarea "**********" at bounding box center [949, 703] width 465 height 92
click at [880, 714] on textarea "**********" at bounding box center [949, 703] width 465 height 92
drag, startPoint x: 884, startPoint y: 710, endPoint x: 806, endPoint y: 709, distance: 78.0
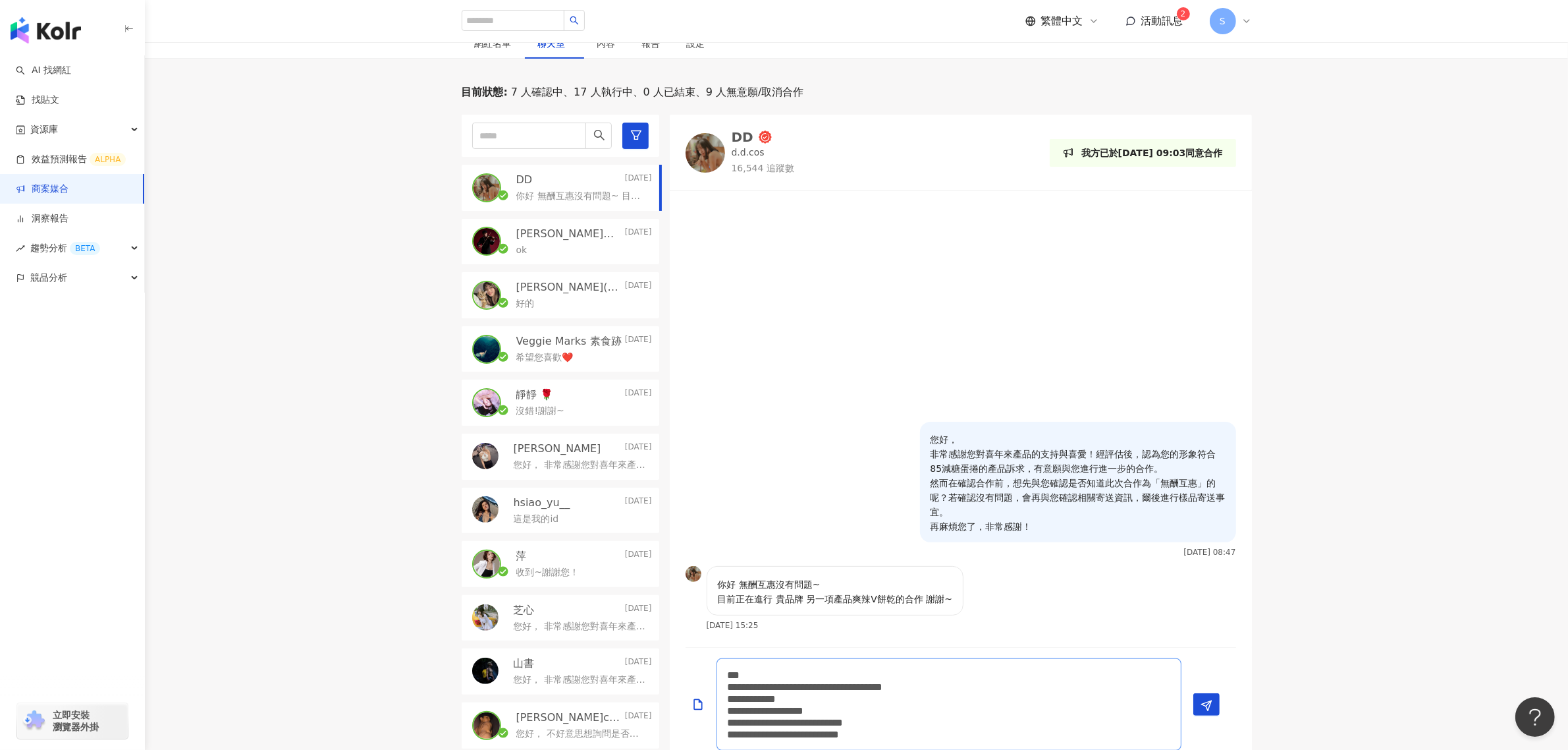
click at [806, 709] on textarea "**********" at bounding box center [949, 703] width 465 height 92
paste textarea
drag, startPoint x: 807, startPoint y: 718, endPoint x: 996, endPoint y: 721, distance: 189.0
click at [996, 721] on textarea "**********" at bounding box center [949, 703] width 465 height 92
paste textarea
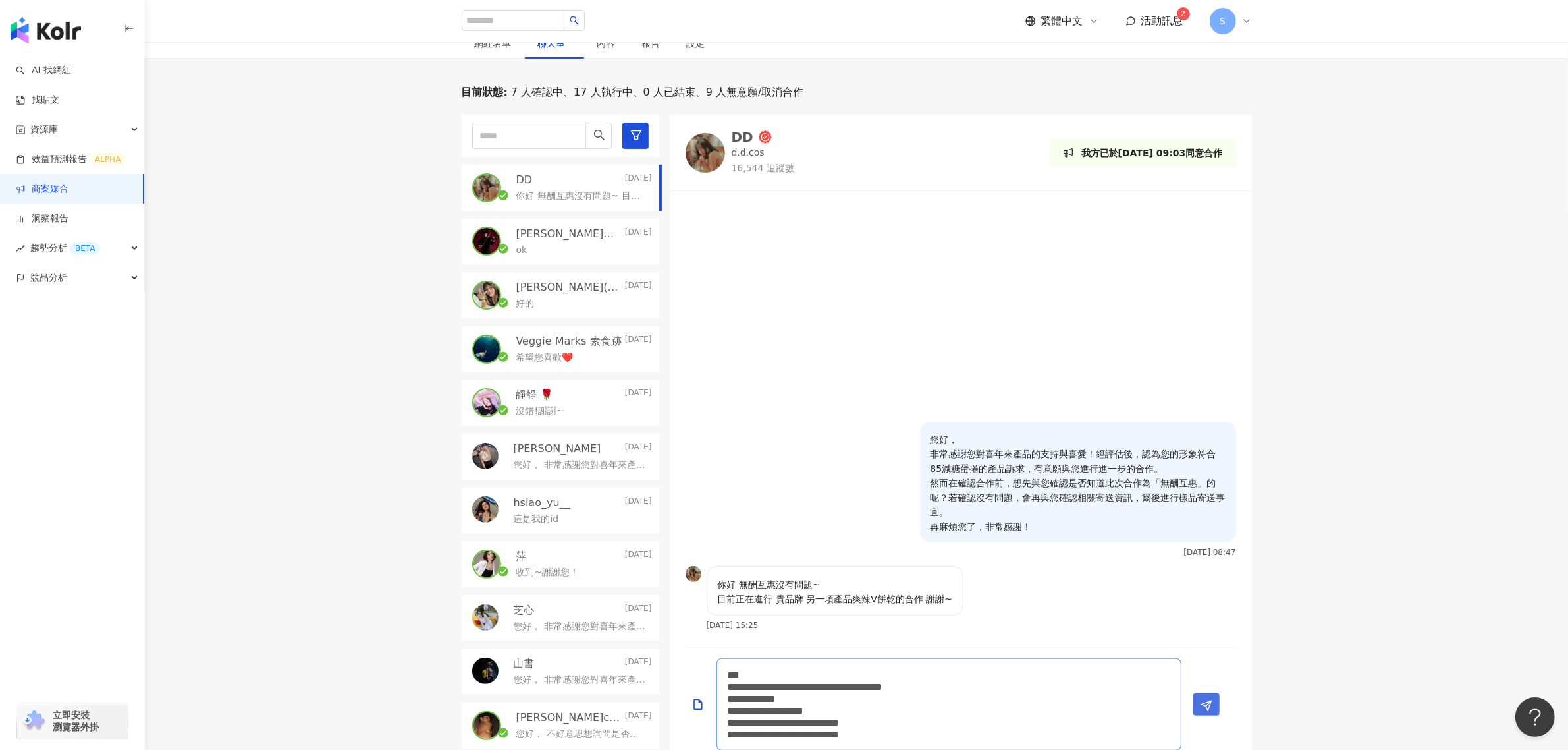
type textarea "**********"
click at [1209, 707] on icon "Send" at bounding box center [1207, 705] width 12 height 12
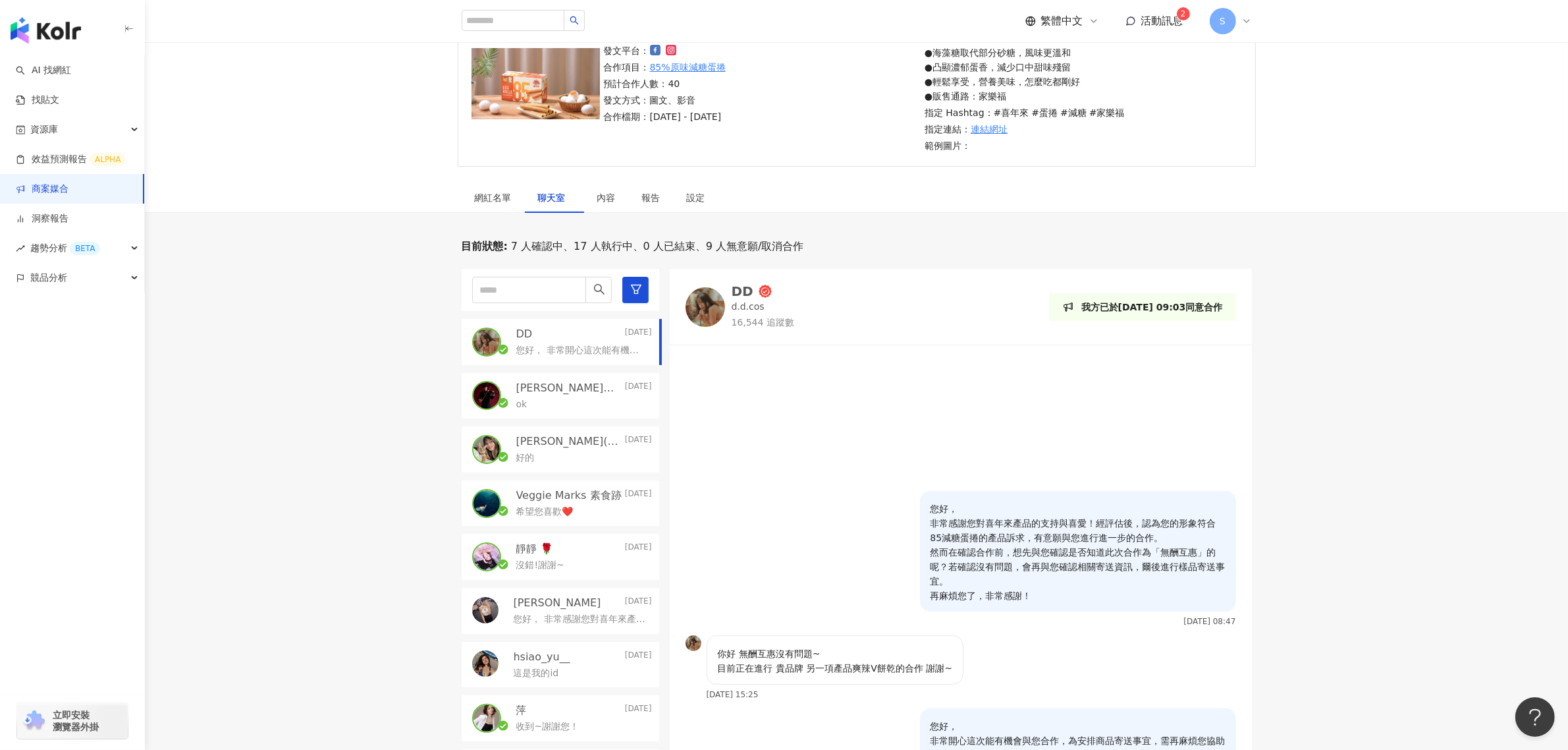
scroll to position [130, 0]
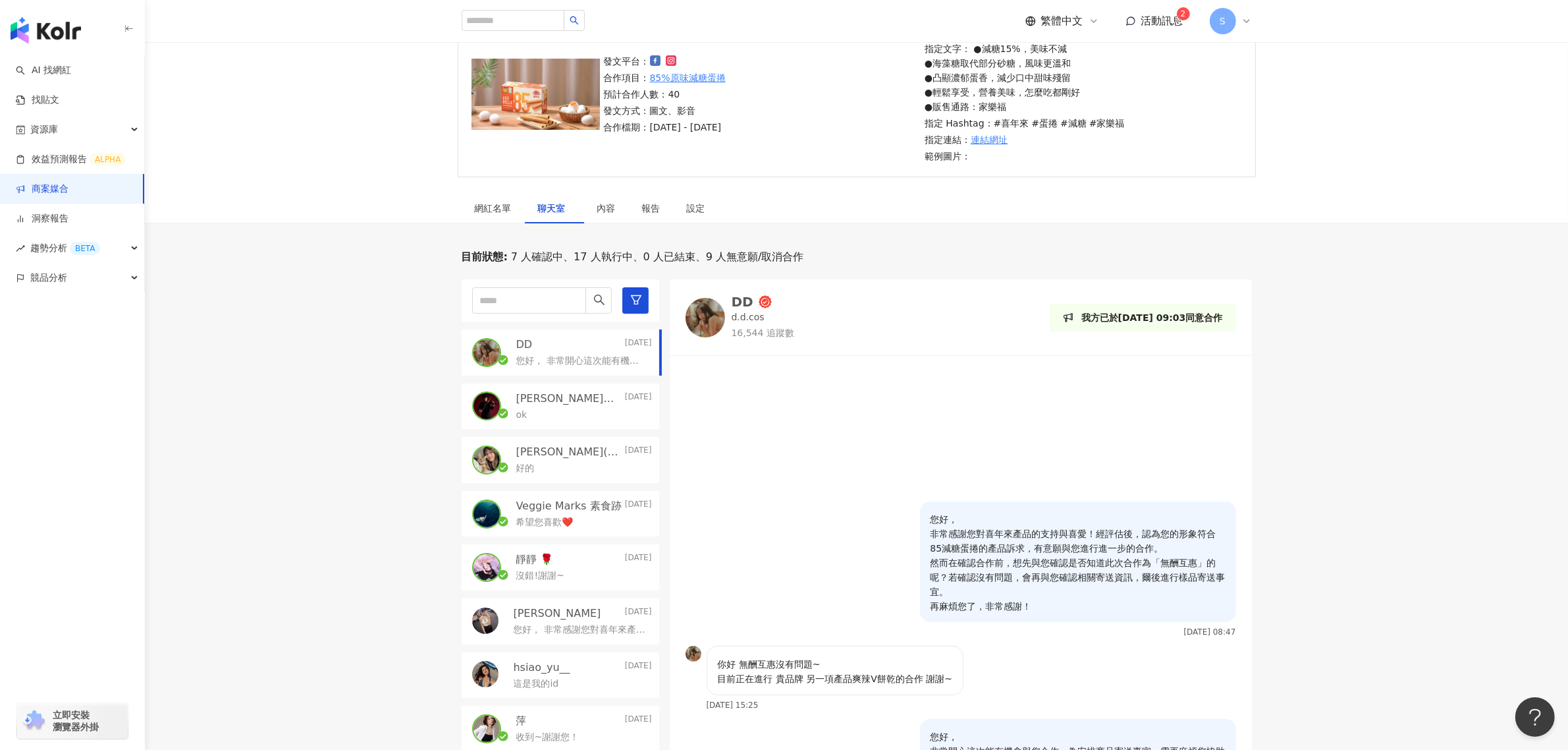
click at [69, 188] on link "商案媒合" at bounding box center [42, 190] width 52 height 14
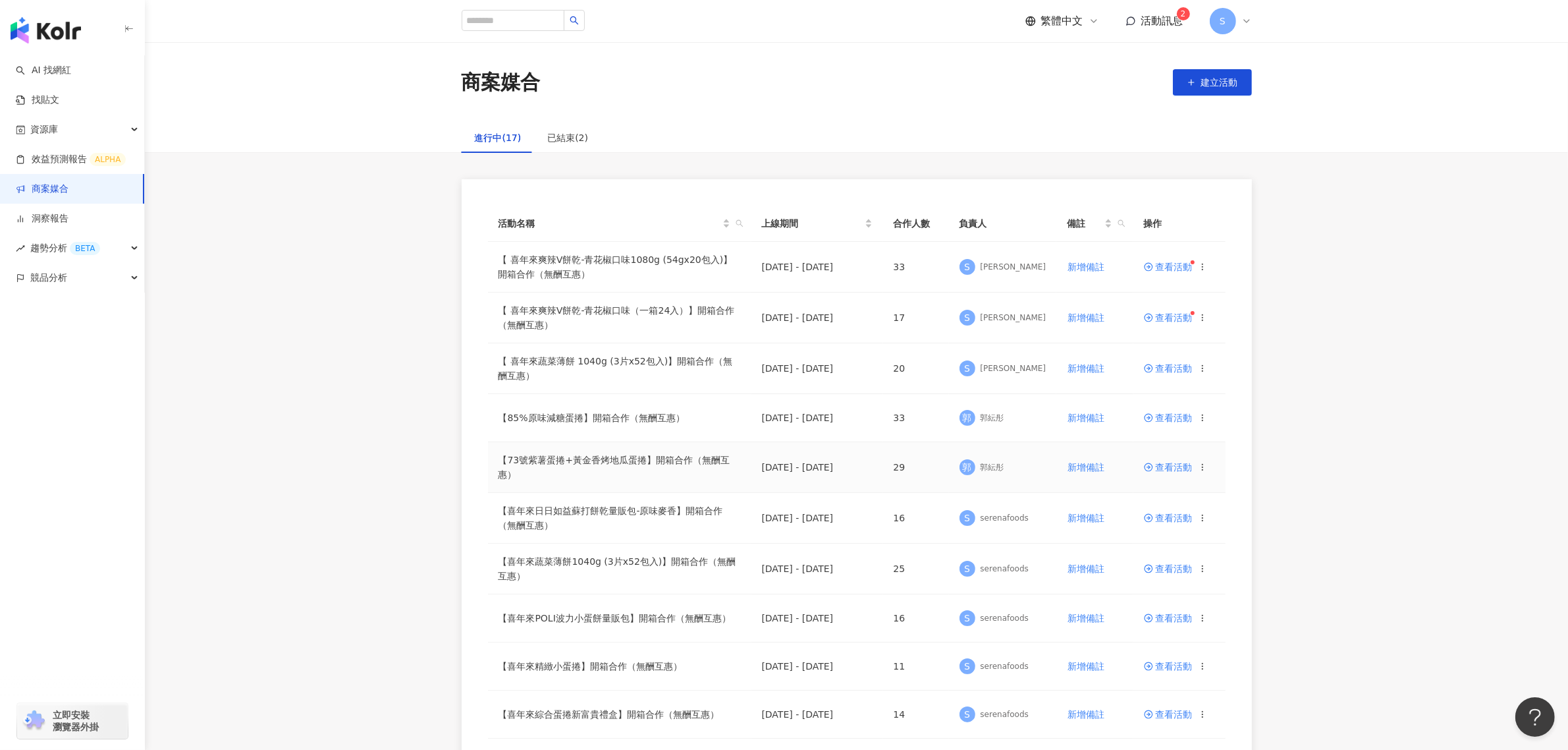
click at [1184, 468] on span "查看活動" at bounding box center [1169, 466] width 49 height 9
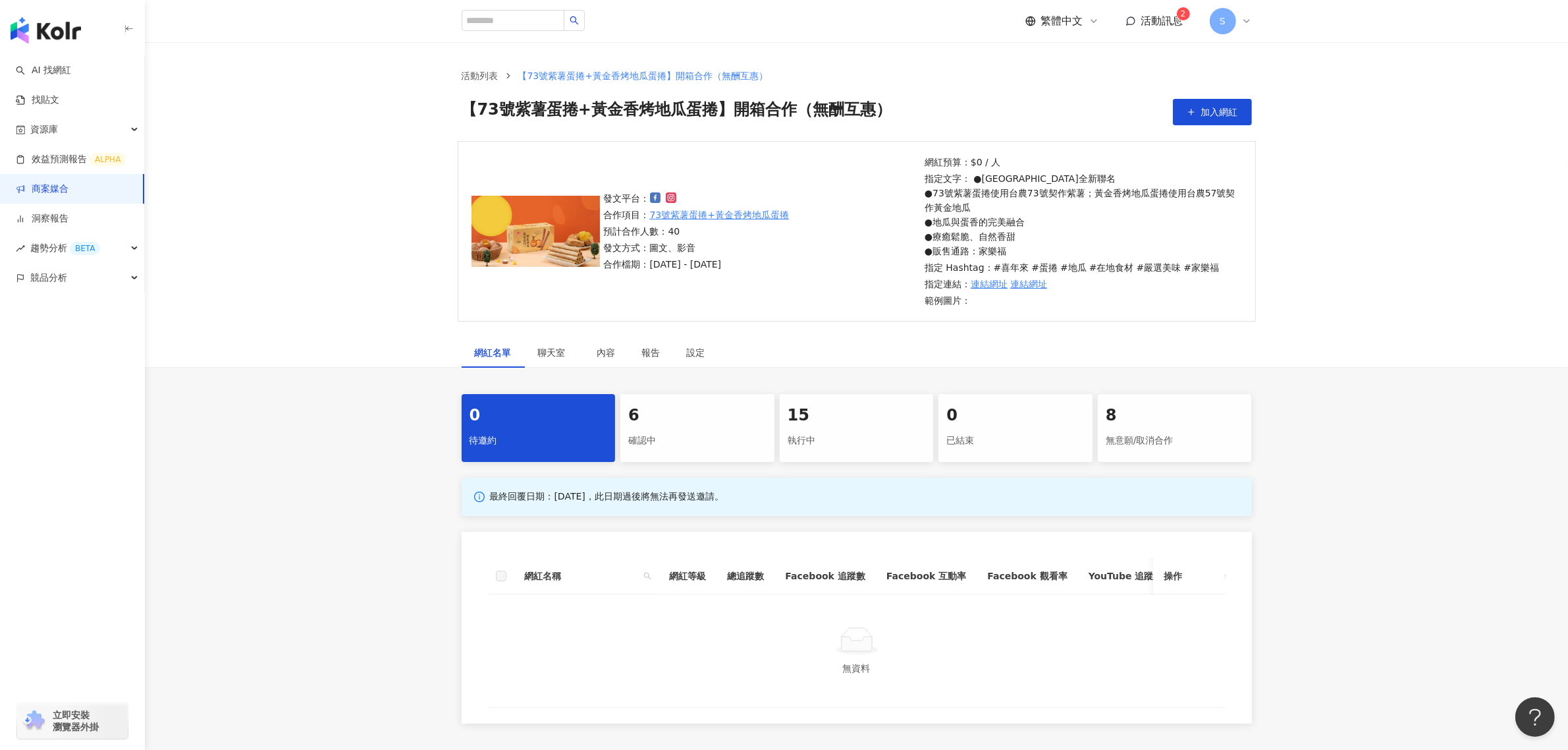
click at [799, 441] on div "執行中" at bounding box center [856, 440] width 138 height 22
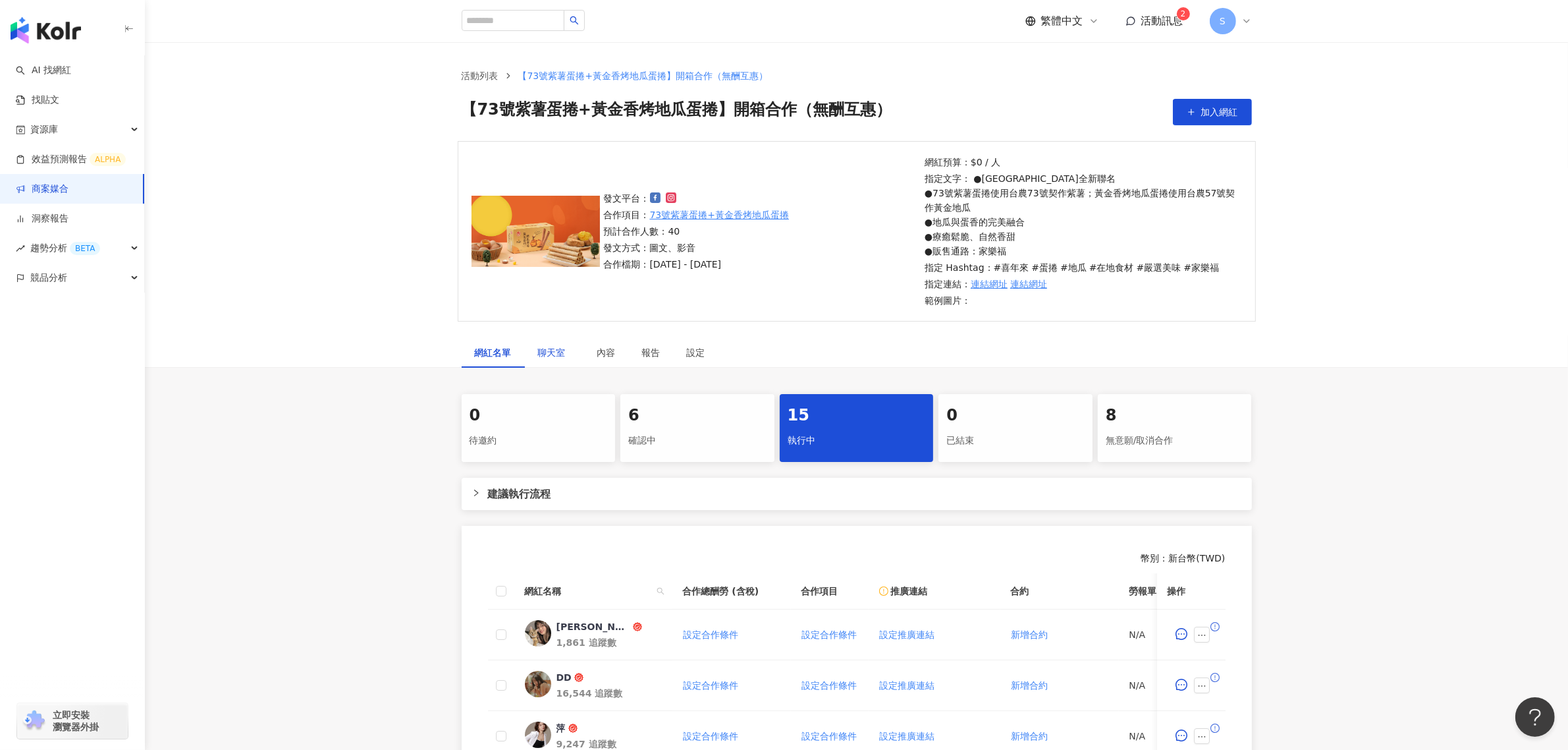
click at [551, 348] on span "聊天室" at bounding box center [554, 352] width 33 height 9
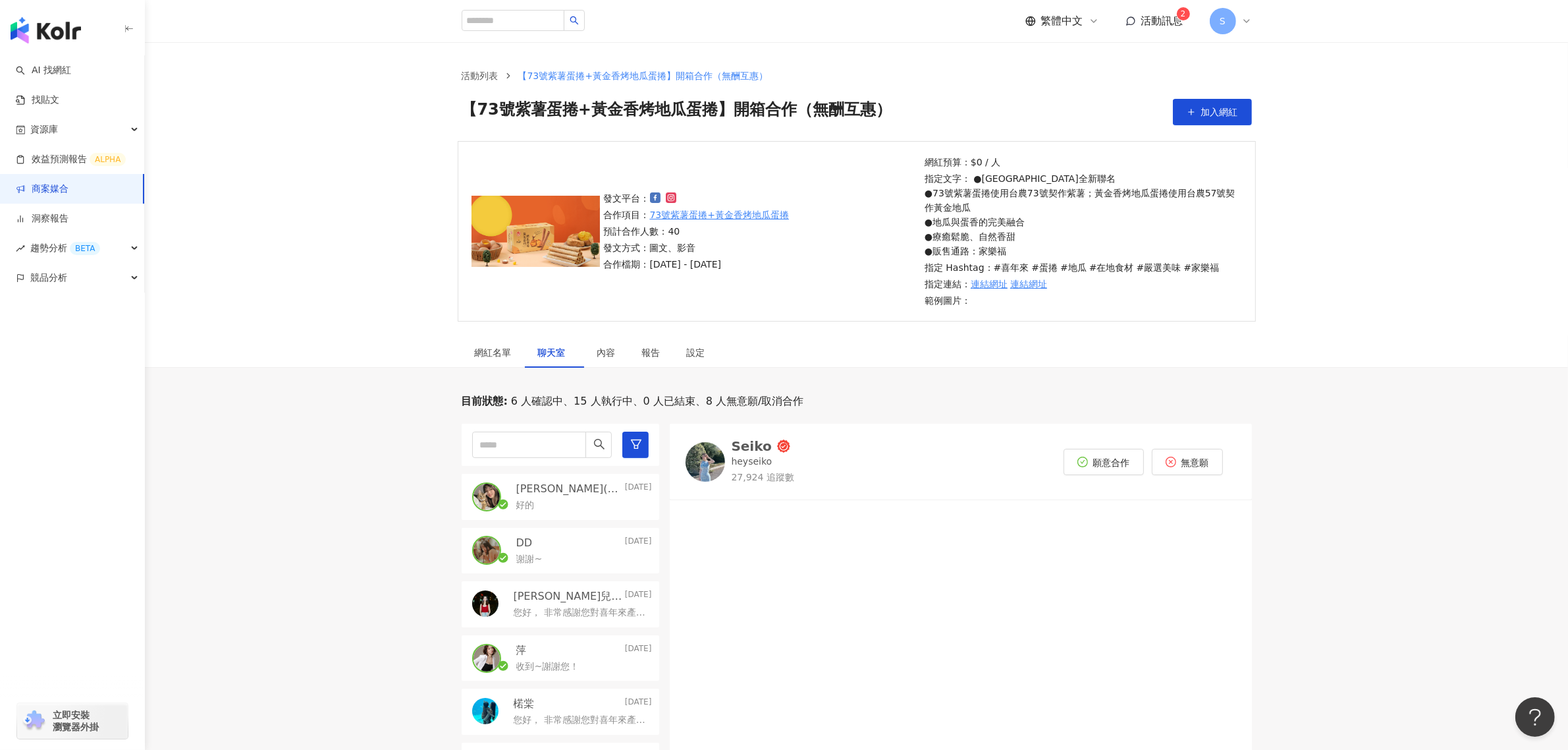
click at [527, 549] on p "DD" at bounding box center [524, 543] width 16 height 14
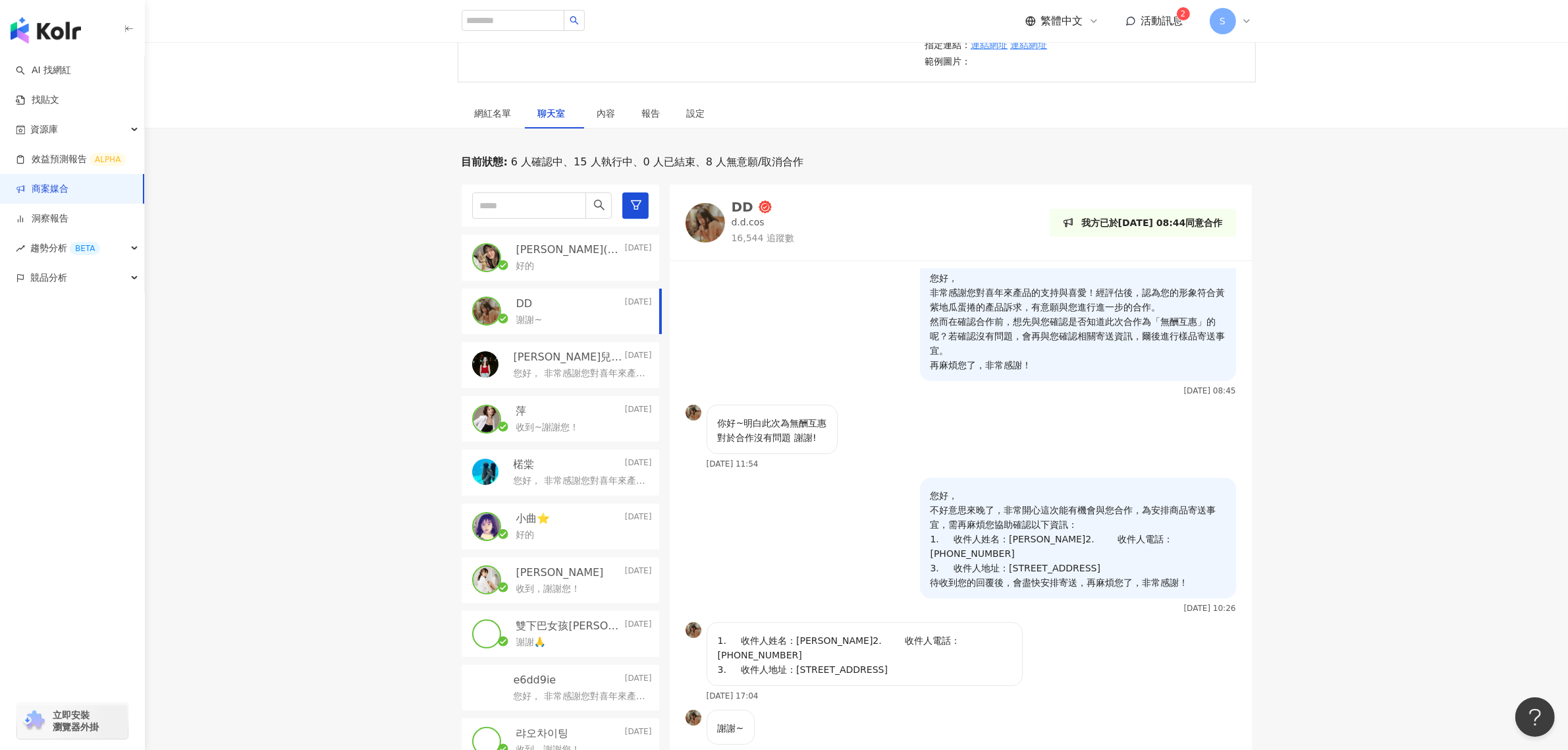
scroll to position [247, 0]
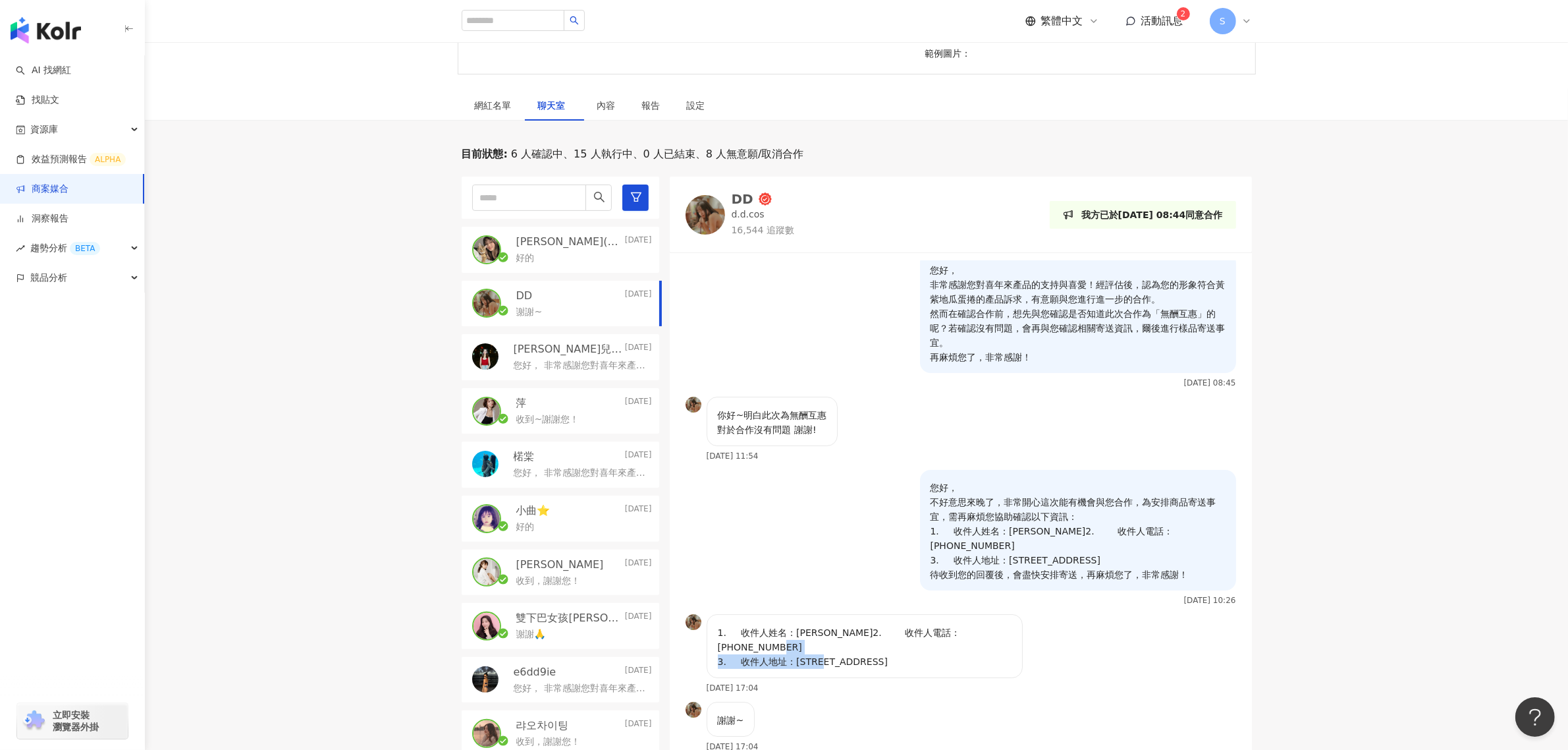
drag, startPoint x: 787, startPoint y: 665, endPoint x: 940, endPoint y: 667, distance: 153.0
click at [940, 667] on div "1. 收件人姓名：[PERSON_NAME]2. 收件人電話：[PHONE_NUMBER] 3. 收件人地址：[STREET_ADDRESS]" at bounding box center [865, 645] width 316 height 63
drag, startPoint x: 1133, startPoint y: 646, endPoint x: 1130, endPoint y: 656, distance: 10.4
click at [1133, 644] on div "1. 收件人姓名：[PERSON_NAME]2. 收件人電話：[PHONE_NUMBER] 3. 收件人地址：[STREET_ADDRESS][DATE] 1…" at bounding box center [960, 657] width 582 height 87
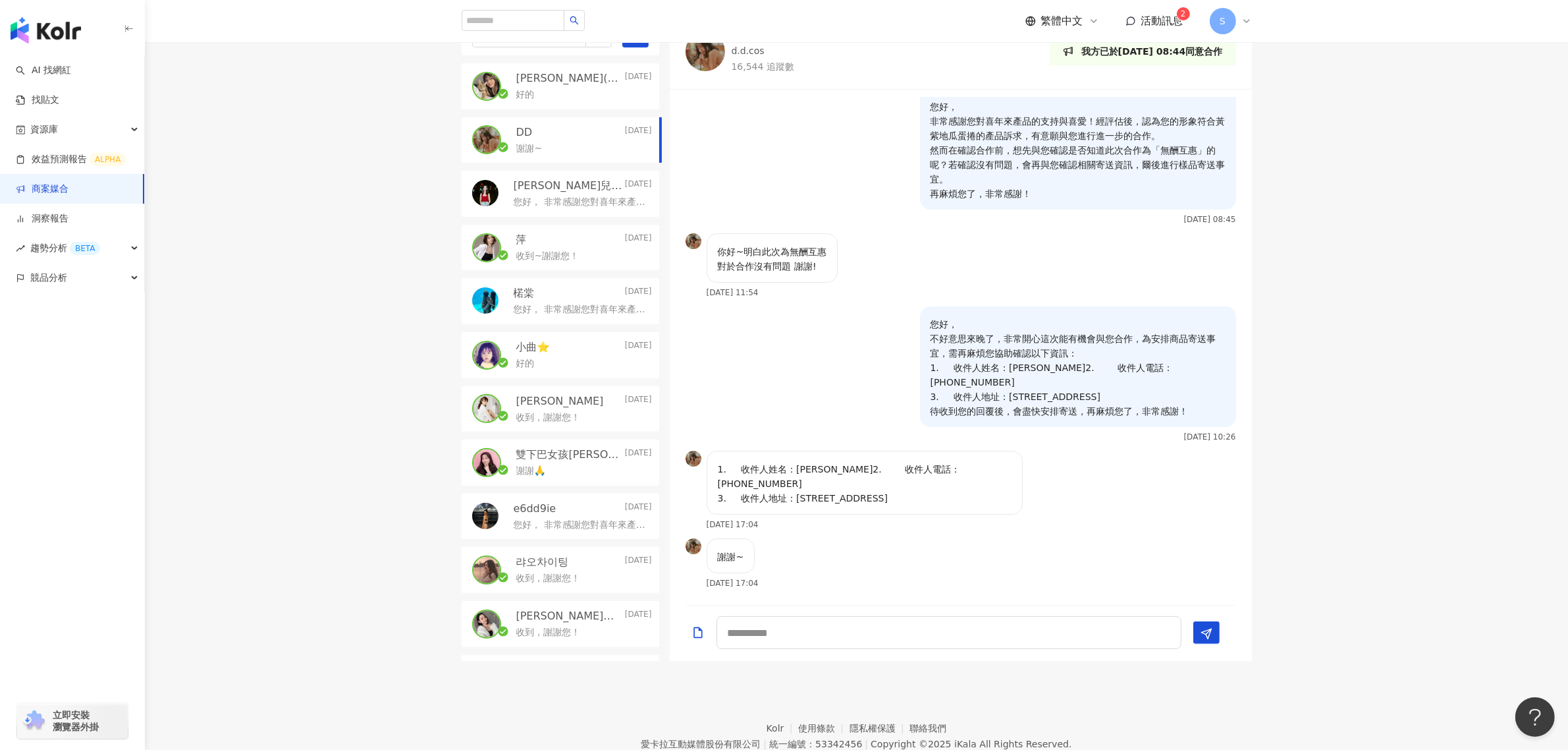
scroll to position [411, 0]
click at [555, 126] on div "DD [DATE]" at bounding box center [584, 130] width 135 height 14
click at [624, 73] on p "[DATE]" at bounding box center [638, 76] width 27 height 14
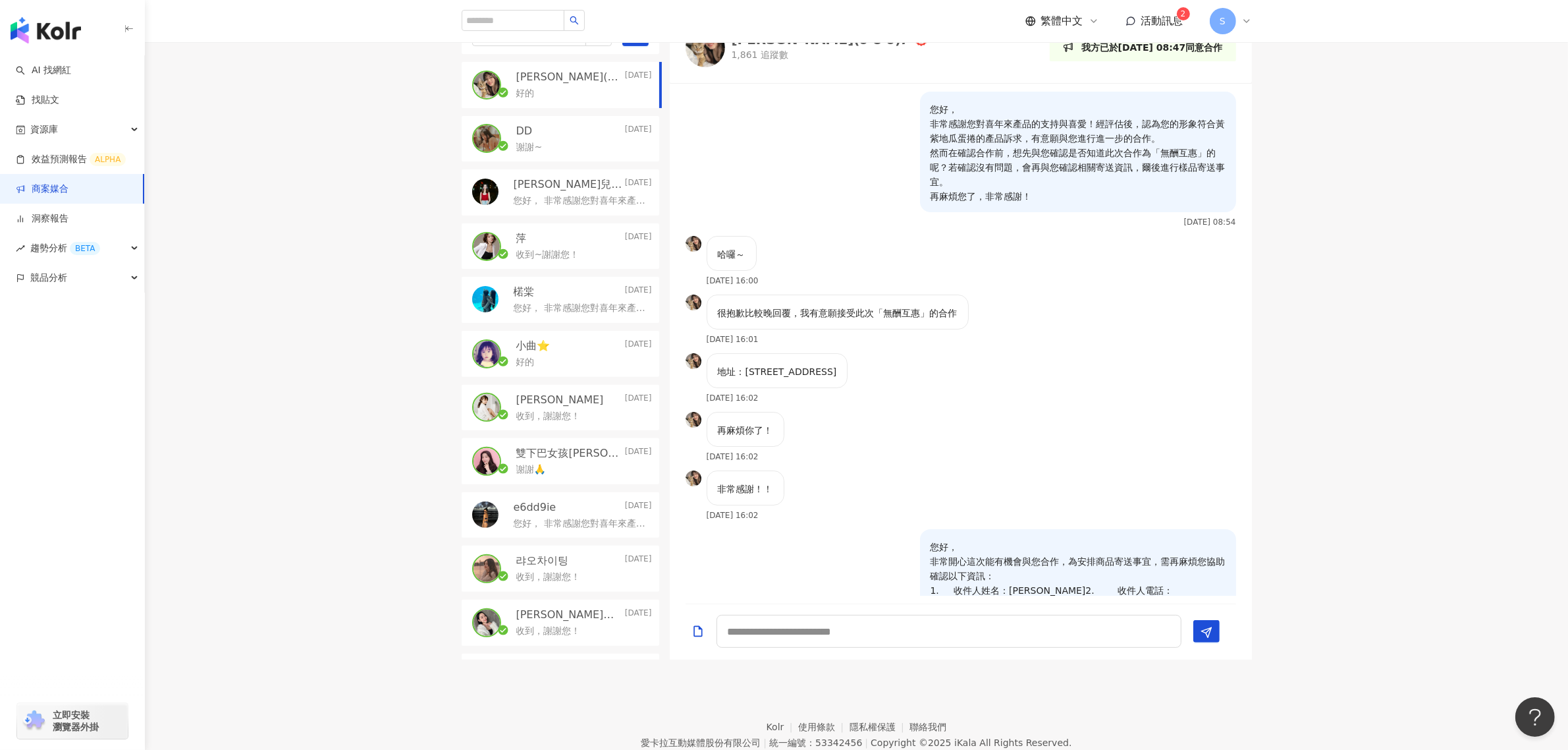
scroll to position [1040, 0]
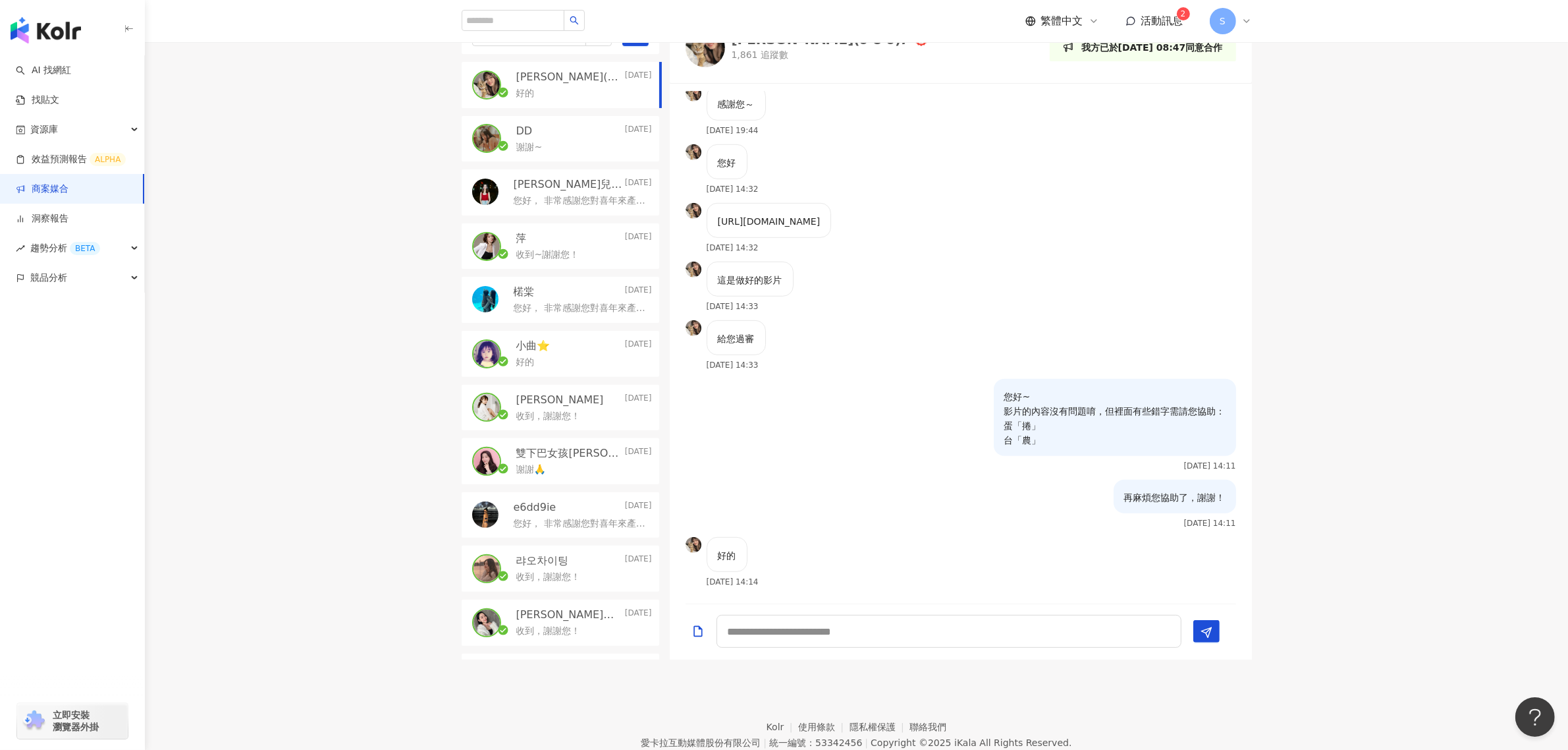
click at [620, 122] on div "DD [DATE] 謝謝~" at bounding box center [559, 139] width 197 height 46
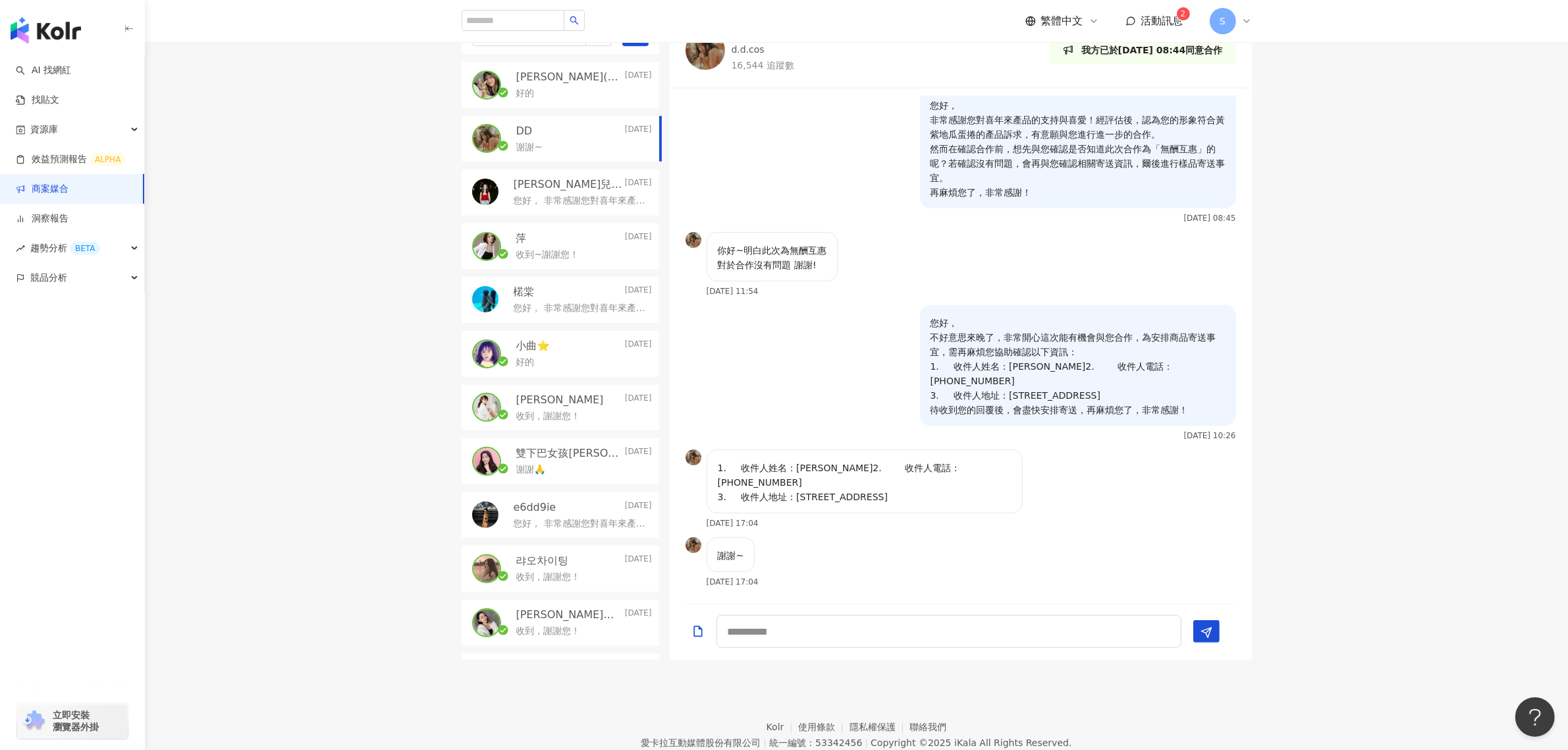
scroll to position [8, 0]
drag, startPoint x: 1358, startPoint y: 412, endPoint x: 970, endPoint y: 479, distance: 393.7
click at [1358, 412] on div "目前狀態 : 6 人確認中、15 人執行中、0 人已結束、8 人無意願/取消合作 [PERSON_NAME] ٩(๑❛ᴗ❛๑)۶ [DATE] 好的 DD […" at bounding box center [856, 321] width 1423 height 677
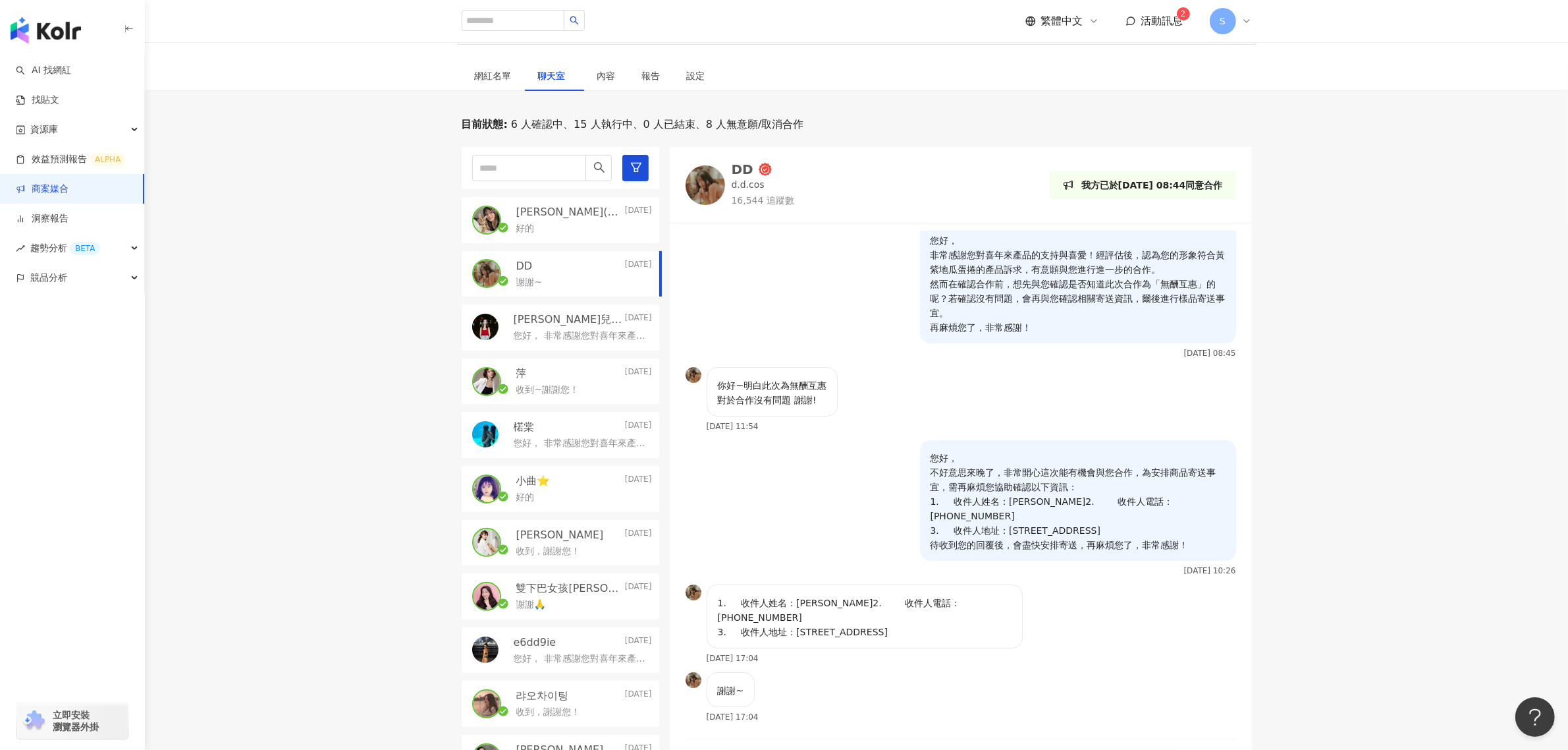
scroll to position [247, 0]
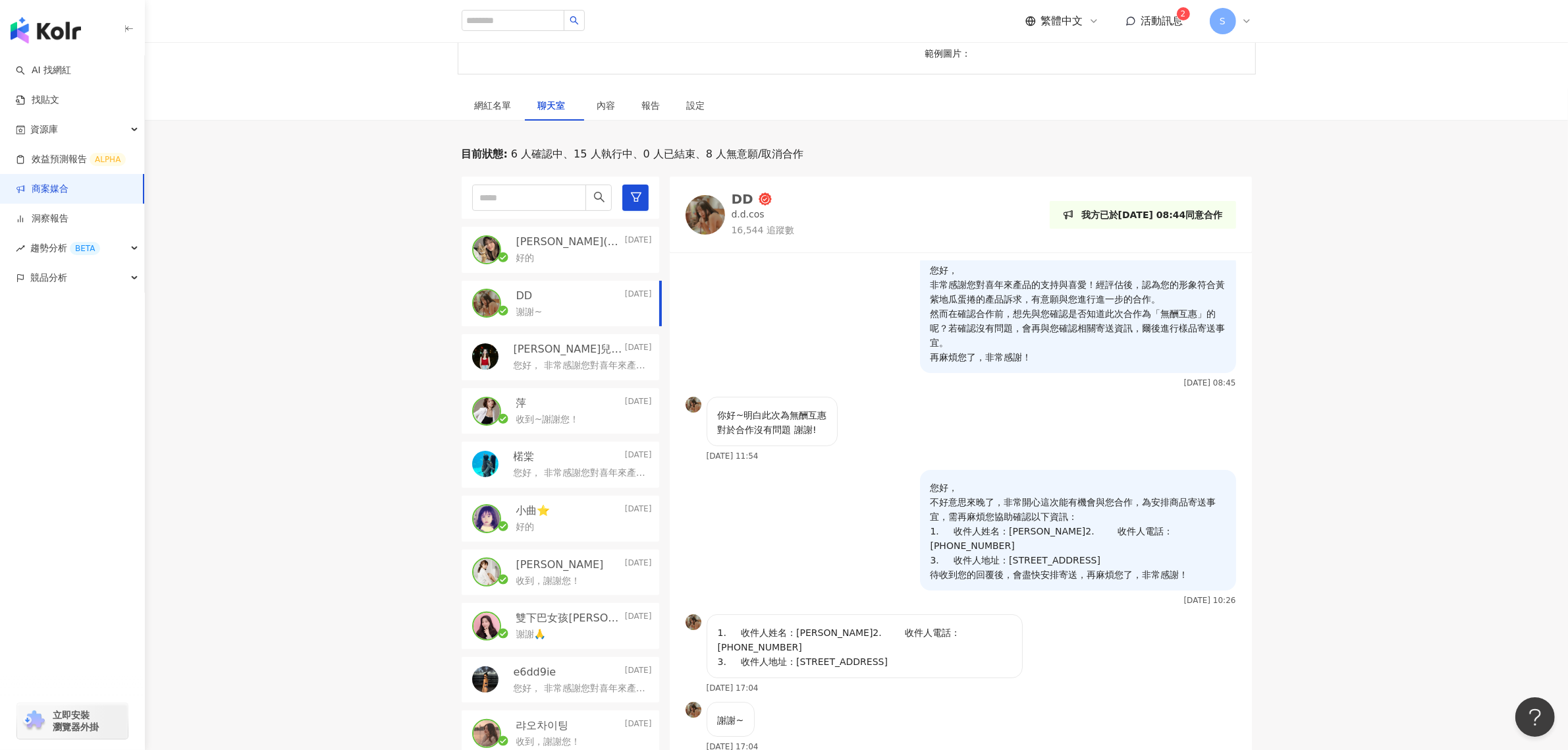
click at [69, 191] on link "商案媒合" at bounding box center [42, 190] width 52 height 14
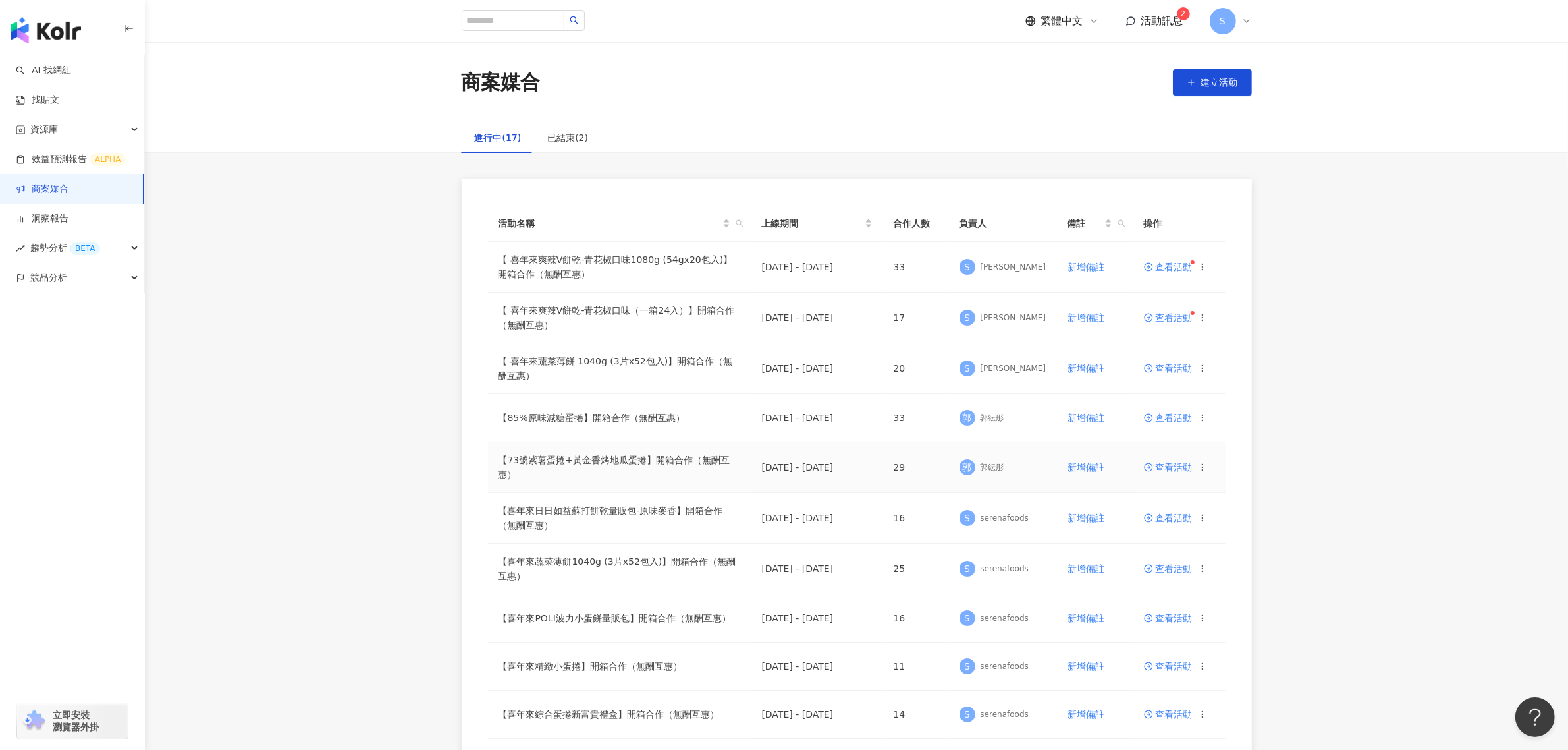
drag, startPoint x: 688, startPoint y: 465, endPoint x: 873, endPoint y: 465, distance: 185.0
click at [873, 465] on tr "【73號紫薯蛋捲+黃金香烤地瓜蛋捲】開箱合作（無酬互惠） [DATE] - [DATE] 29 郭 郭紜彤 新增備註 查看活動" at bounding box center [857, 467] width 738 height 51
click at [1164, 472] on span "查看活動" at bounding box center [1169, 466] width 49 height 9
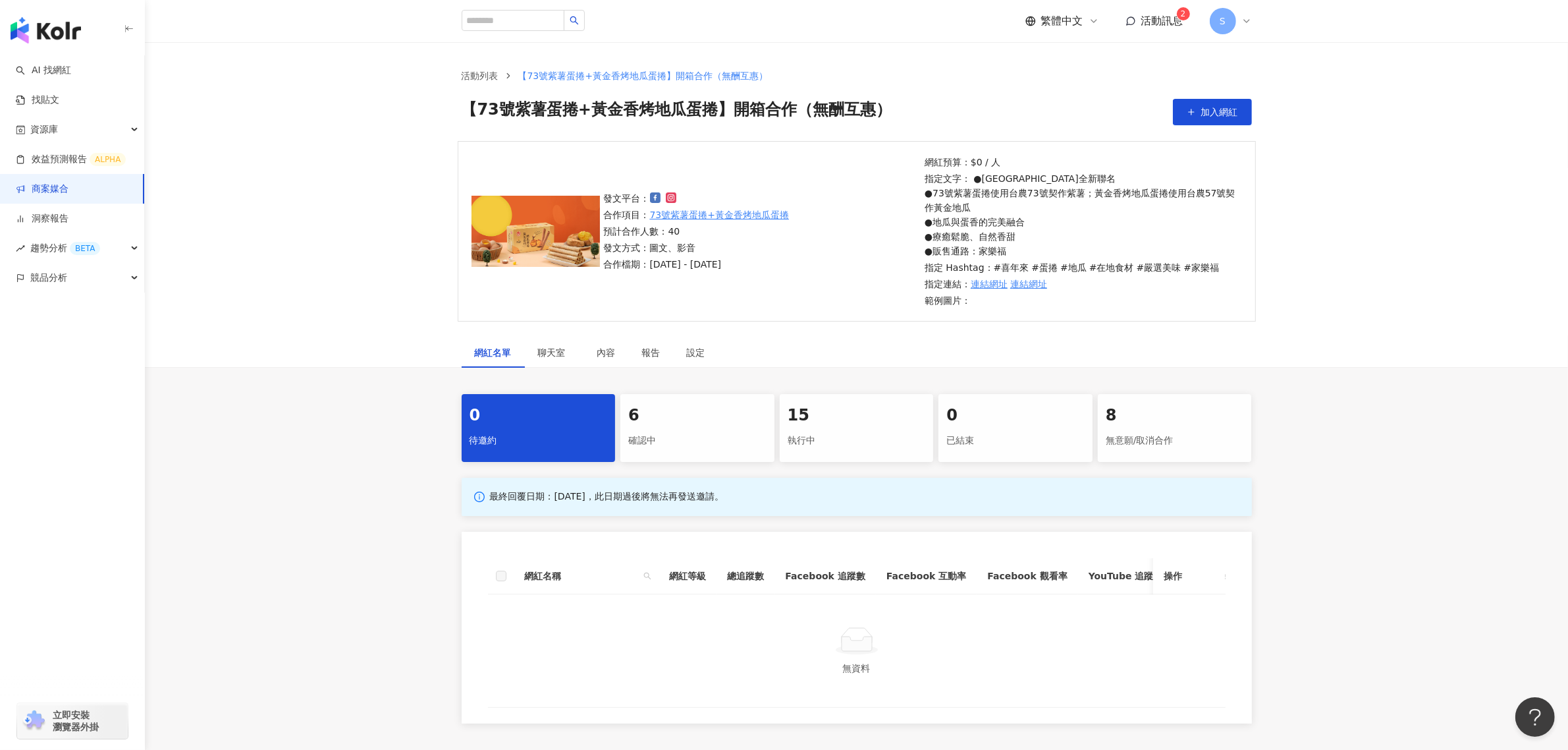
click at [814, 435] on div "執行中" at bounding box center [856, 440] width 138 height 22
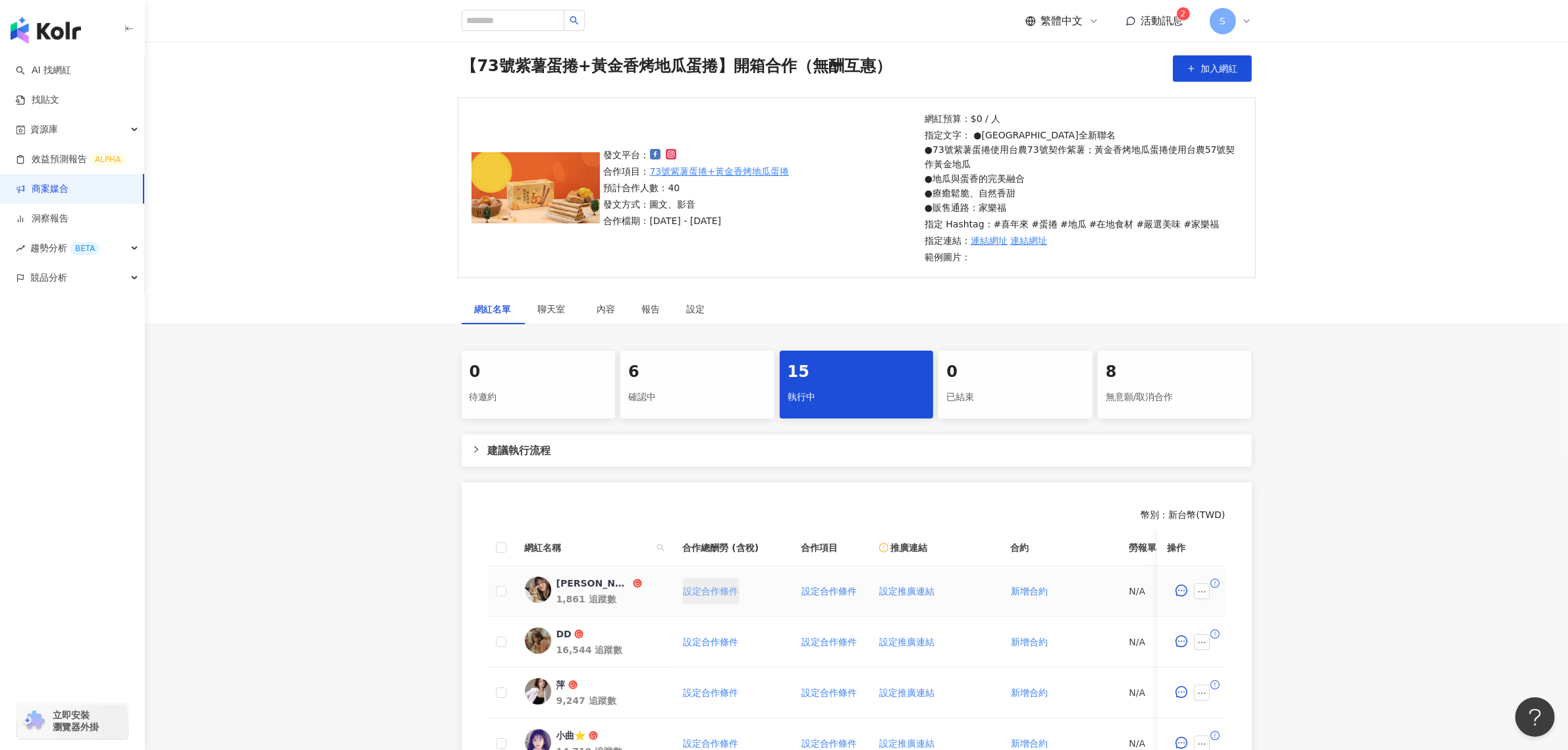
scroll to position [82, 0]
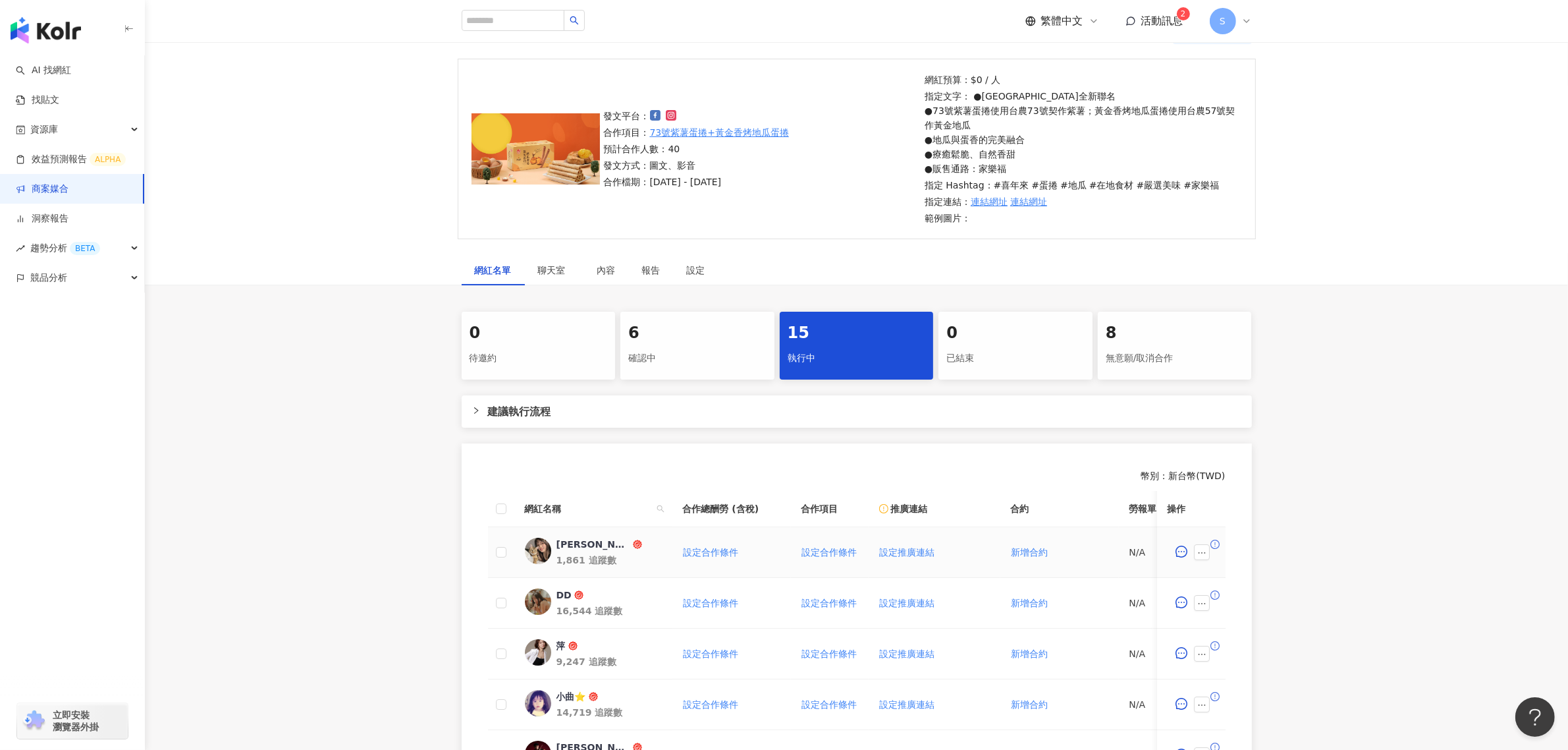
click at [588, 547] on div "[PERSON_NAME](๑❛ᴗ❛๑)۶" at bounding box center [593, 544] width 74 height 14
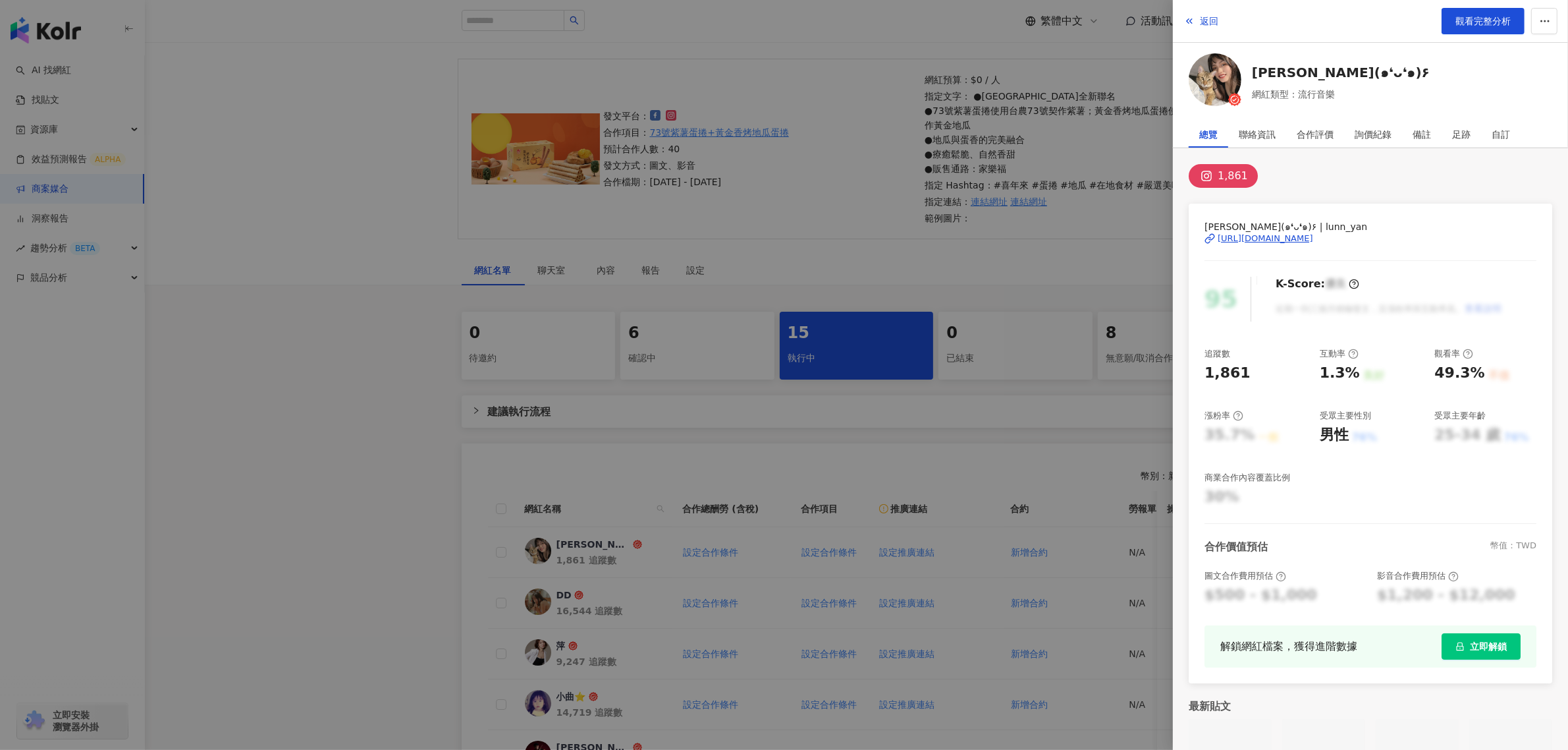
click at [1281, 241] on div "[URL][DOMAIN_NAME]" at bounding box center [1265, 239] width 96 height 12
click at [278, 644] on div at bounding box center [784, 375] width 1568 height 750
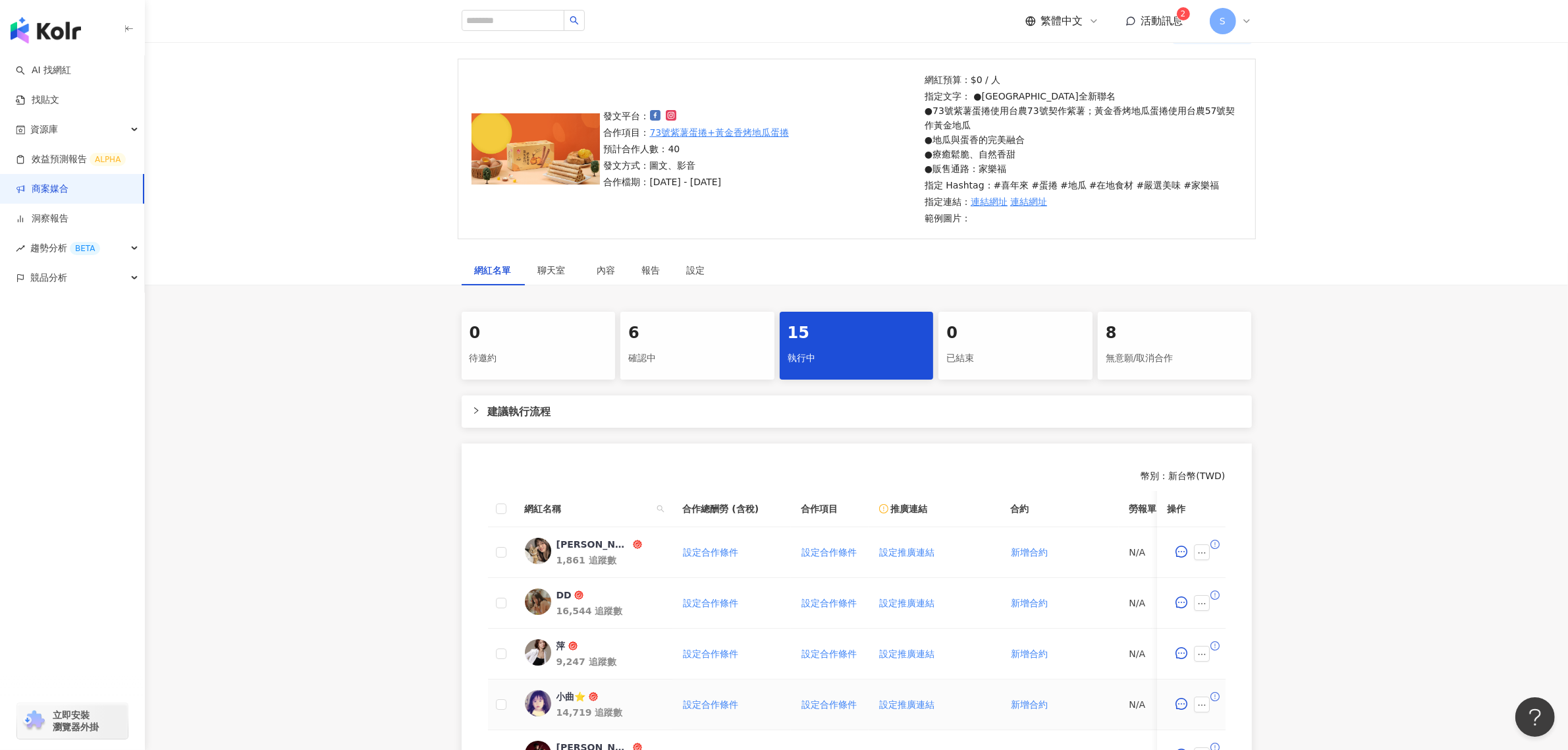
click at [566, 698] on div "小曲⭐️" at bounding box center [571, 697] width 30 height 14
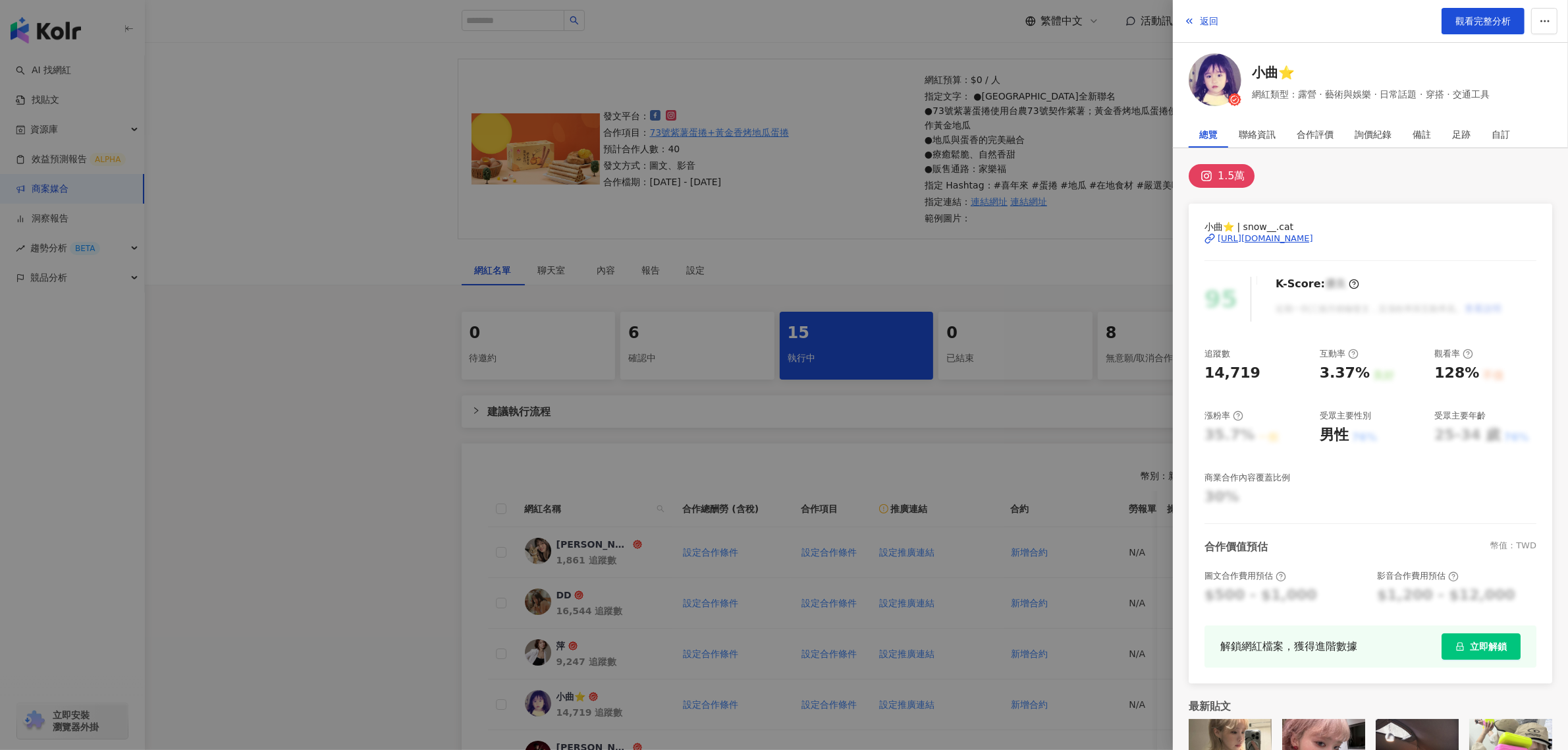
click at [1258, 238] on div "[URL][DOMAIN_NAME]" at bounding box center [1265, 239] width 96 height 12
click at [405, 578] on div at bounding box center [784, 375] width 1568 height 750
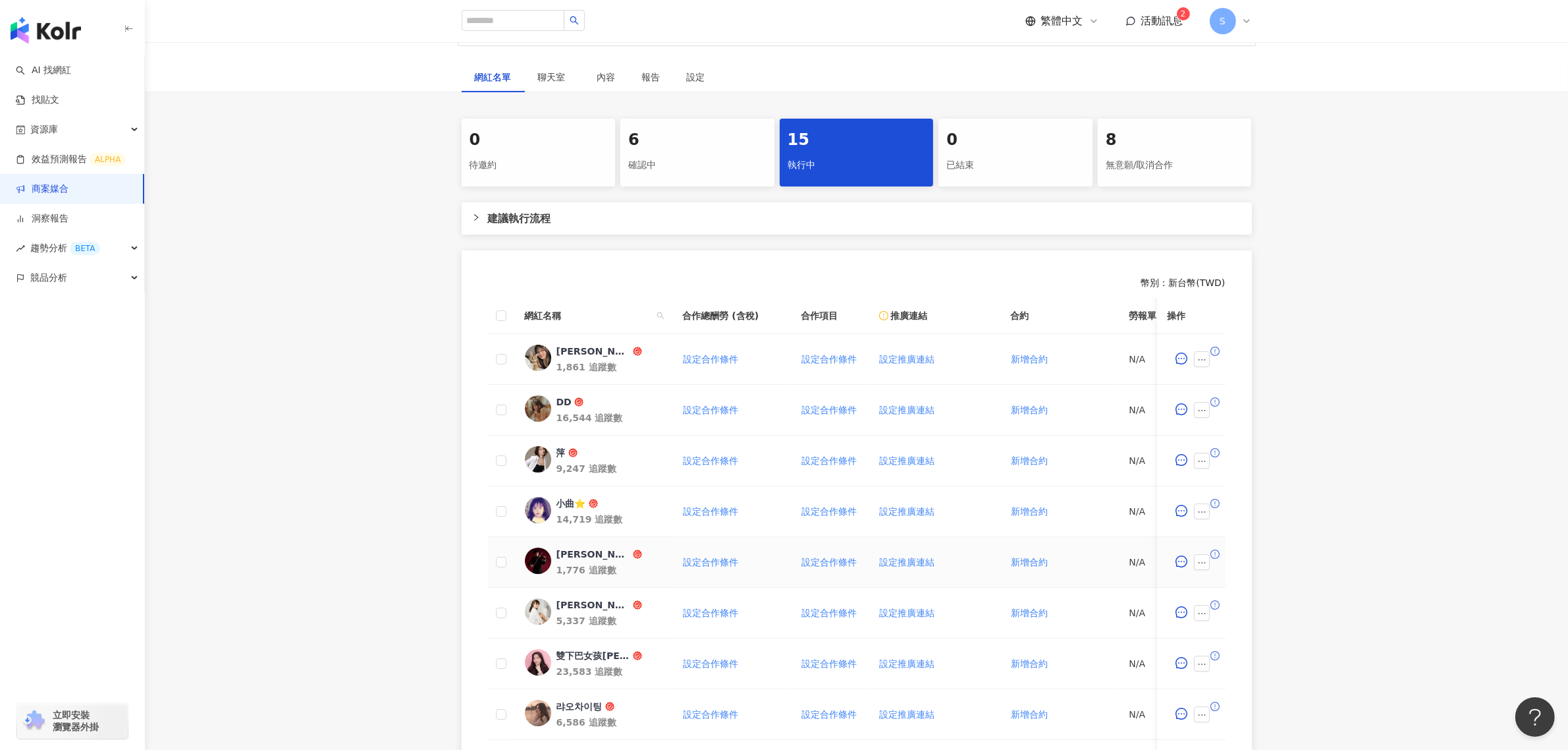
scroll to position [247, 0]
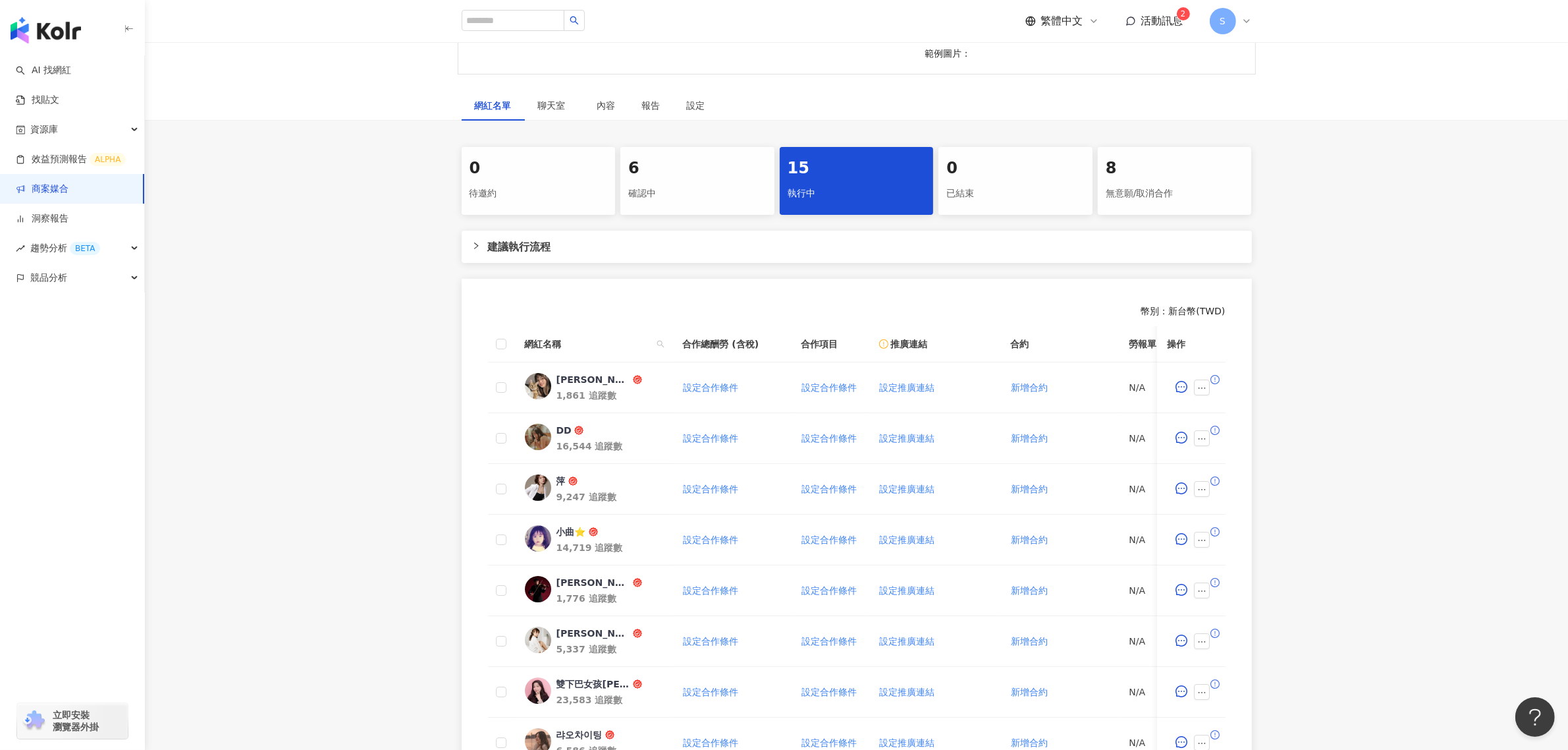
click at [67, 183] on link "商案媒合" at bounding box center [42, 190] width 52 height 14
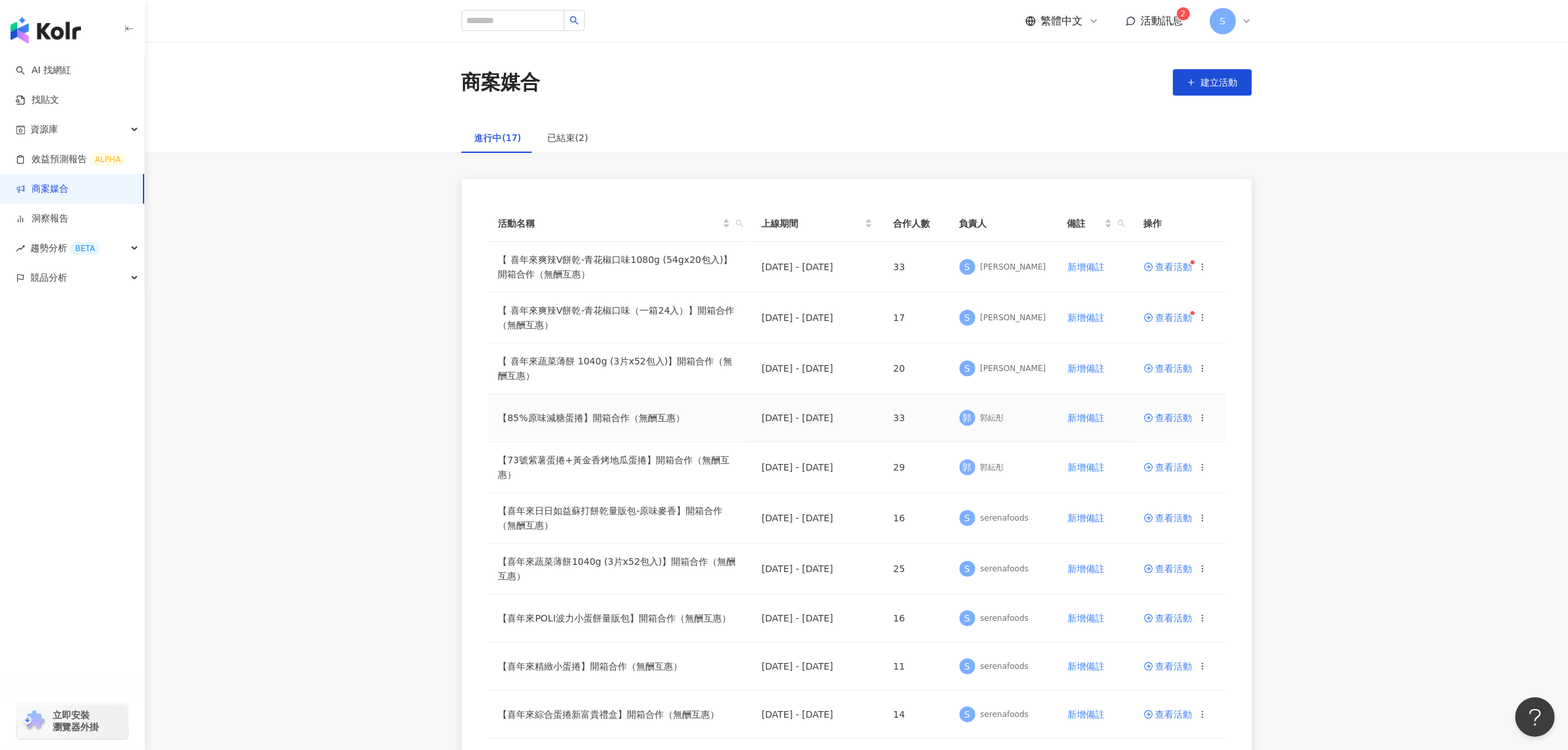
click at [1158, 416] on span "查看活動" at bounding box center [1169, 417] width 49 height 9
drag, startPoint x: 580, startPoint y: 311, endPoint x: 625, endPoint y: 308, distance: 45.1
click at [625, 308] on td "【 喜年來爽辣V餅乾-青花椒口味（一箱24入）】開箱合作（無酬互惠）" at bounding box center [619, 317] width 263 height 51
click at [1171, 270] on span "查看活動" at bounding box center [1169, 267] width 49 height 9
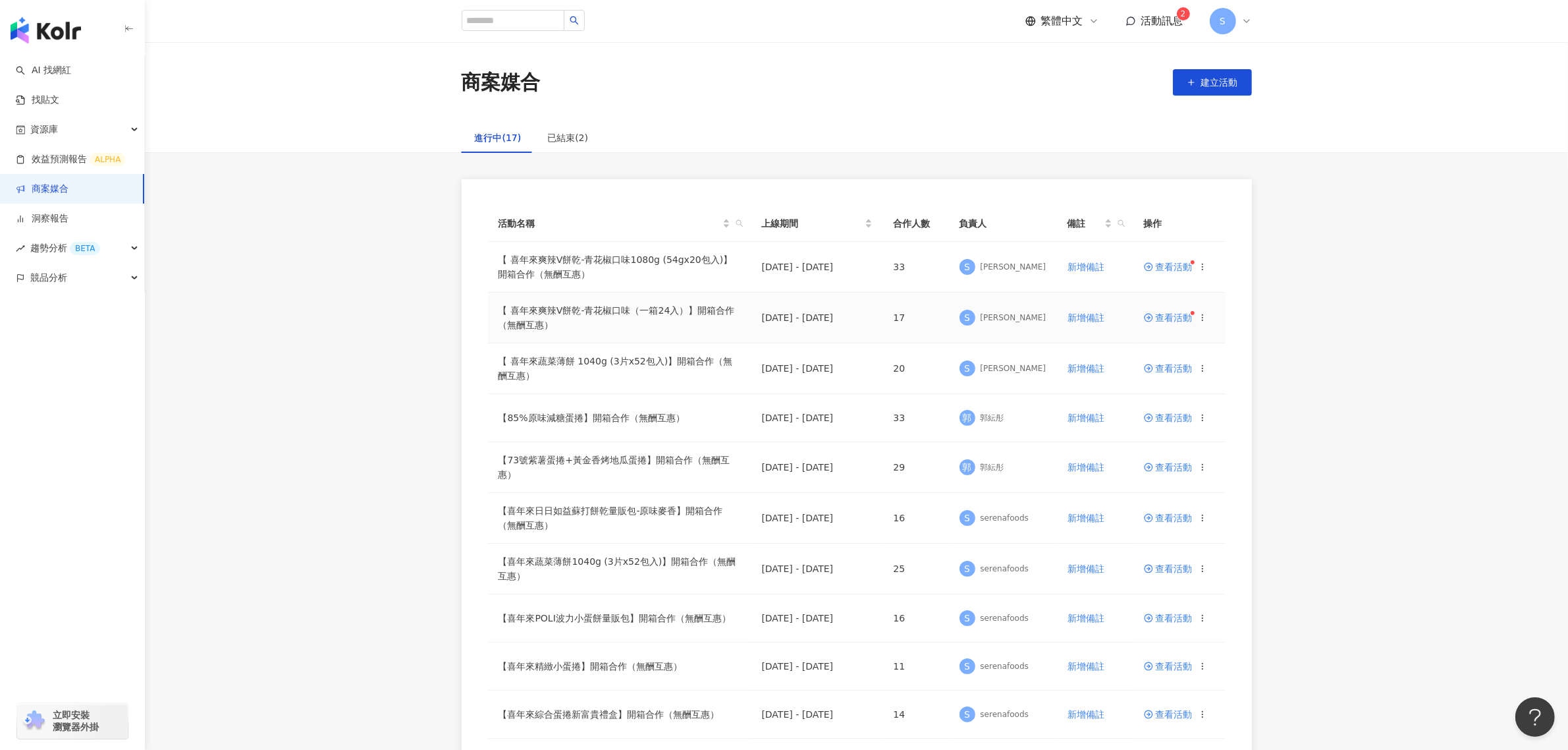
click at [1171, 319] on span "查看活動" at bounding box center [1169, 317] width 49 height 9
click at [1180, 371] on span "查看活動" at bounding box center [1169, 368] width 49 height 9
